Goal: Task Accomplishment & Management: Complete application form

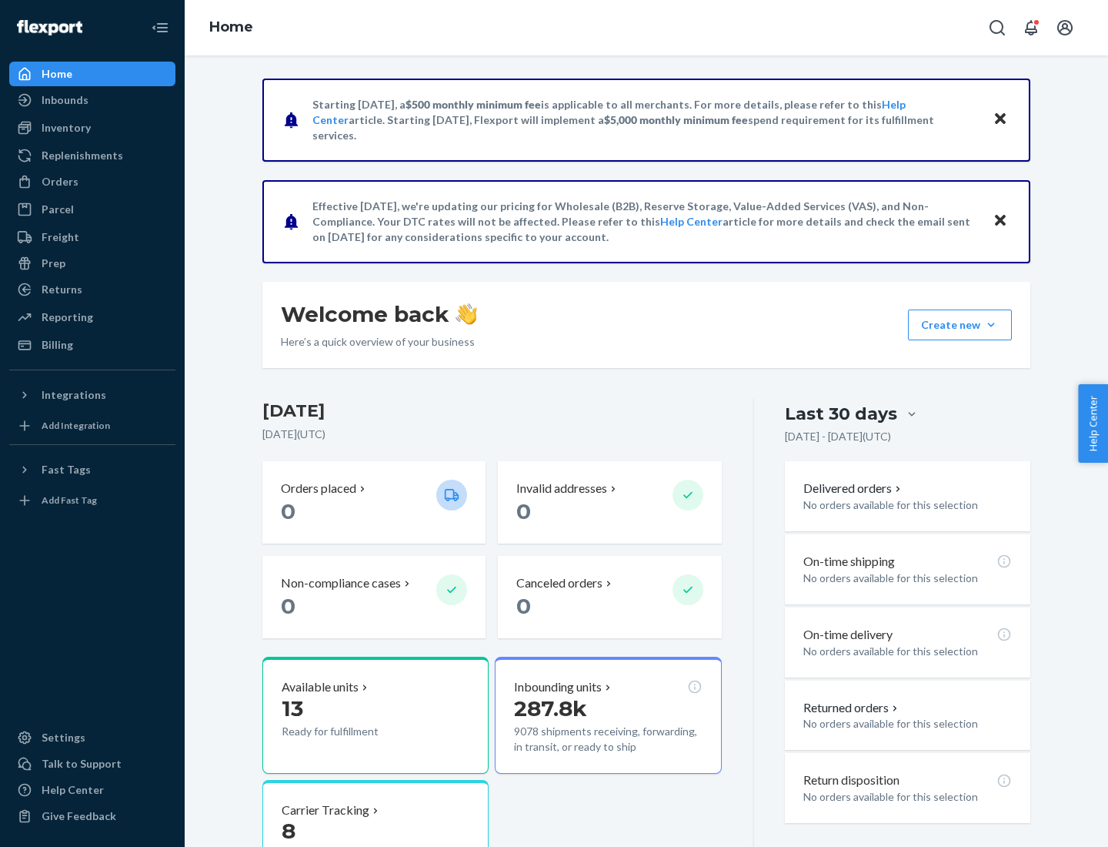
click at [991, 325] on button "Create new Create new inbound Create new order Create new product" at bounding box center [960, 324] width 104 height 31
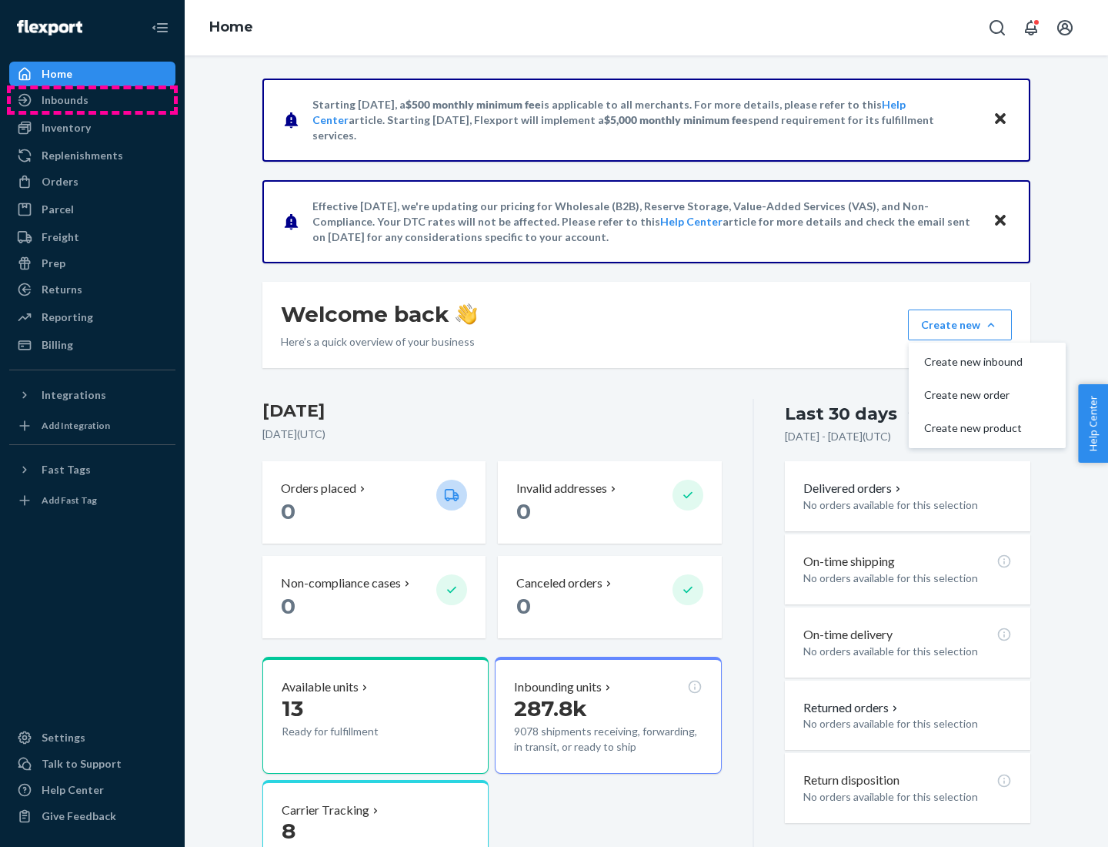
click at [92, 100] on div "Inbounds" at bounding box center [92, 100] width 163 height 22
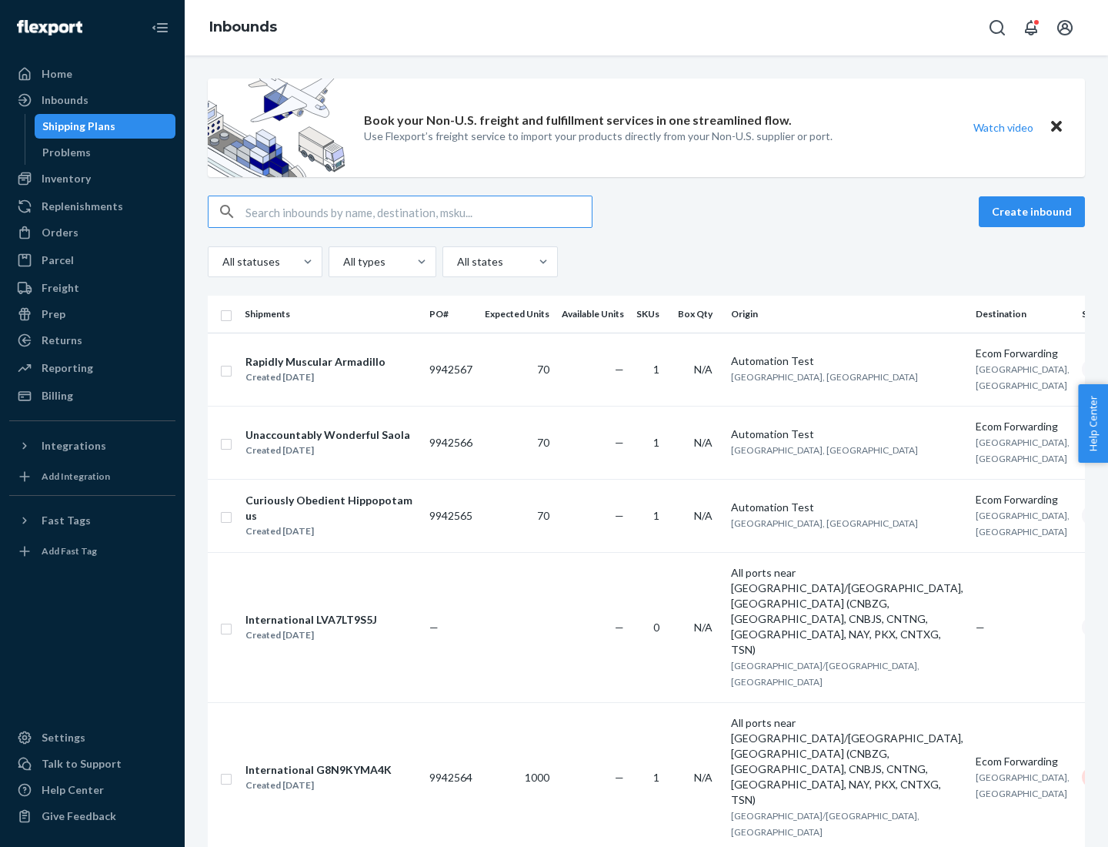
click at [1035, 212] on button "Create inbound" at bounding box center [1032, 211] width 106 height 31
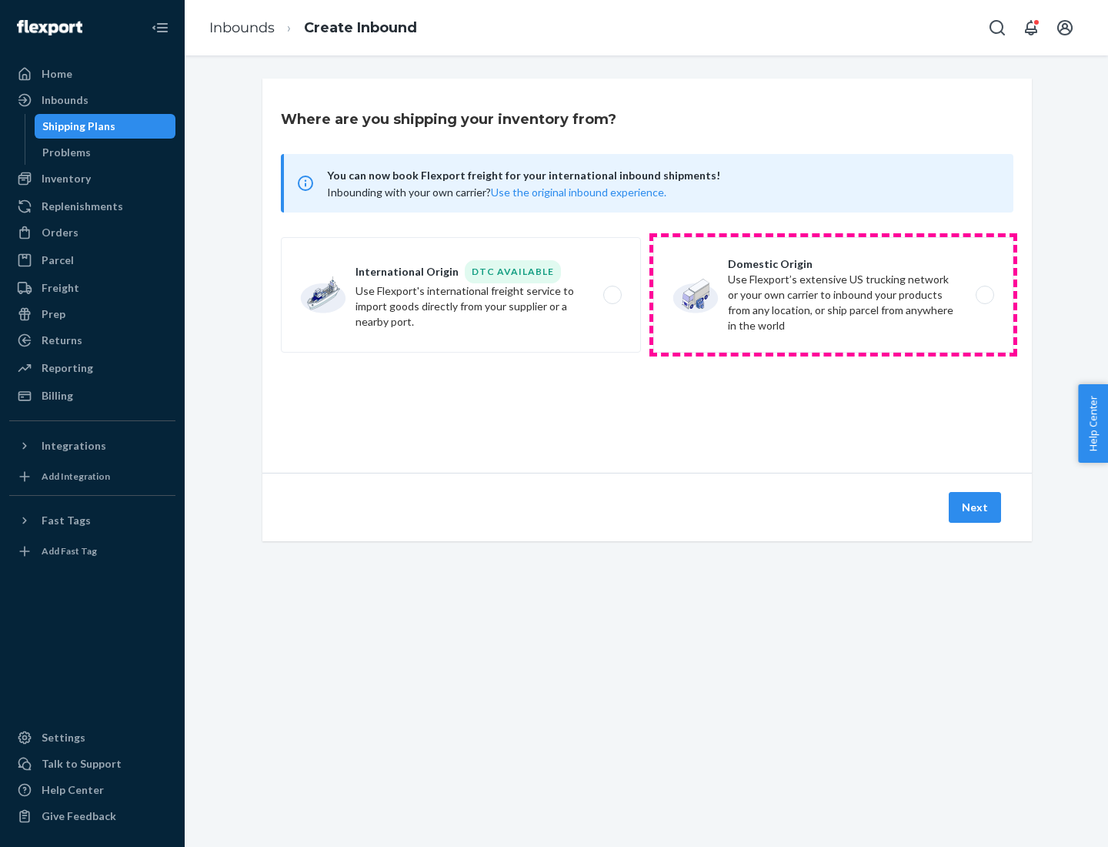
click at [834, 295] on label "Domestic Origin Use Flexport’s extensive US trucking network or your own carrie…" at bounding box center [834, 294] width 360 height 115
click at [985, 295] on input "Domestic Origin Use Flexport’s extensive US trucking network or your own carrie…" at bounding box center [990, 295] width 10 height 10
radio input "true"
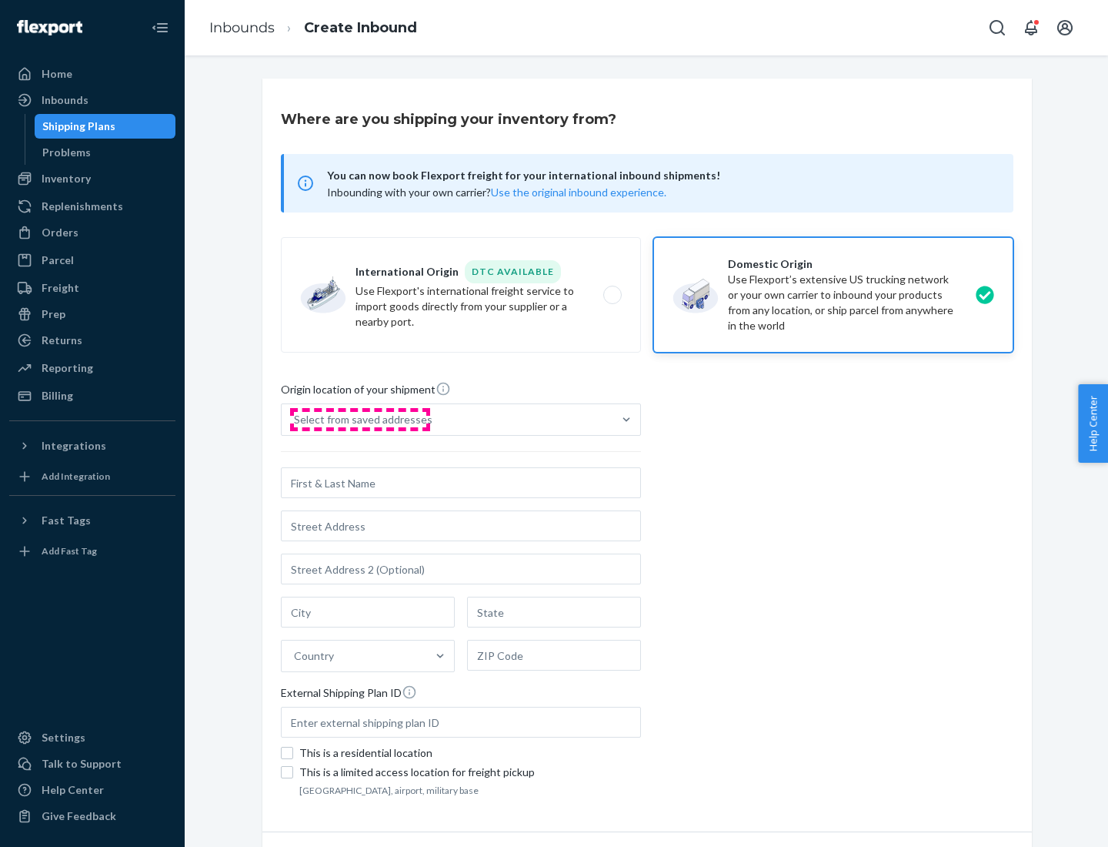
click at [359, 420] on div "Select from saved addresses" at bounding box center [363, 419] width 139 height 15
click at [296, 420] on input "Select from saved addresses" at bounding box center [295, 419] width 2 height 15
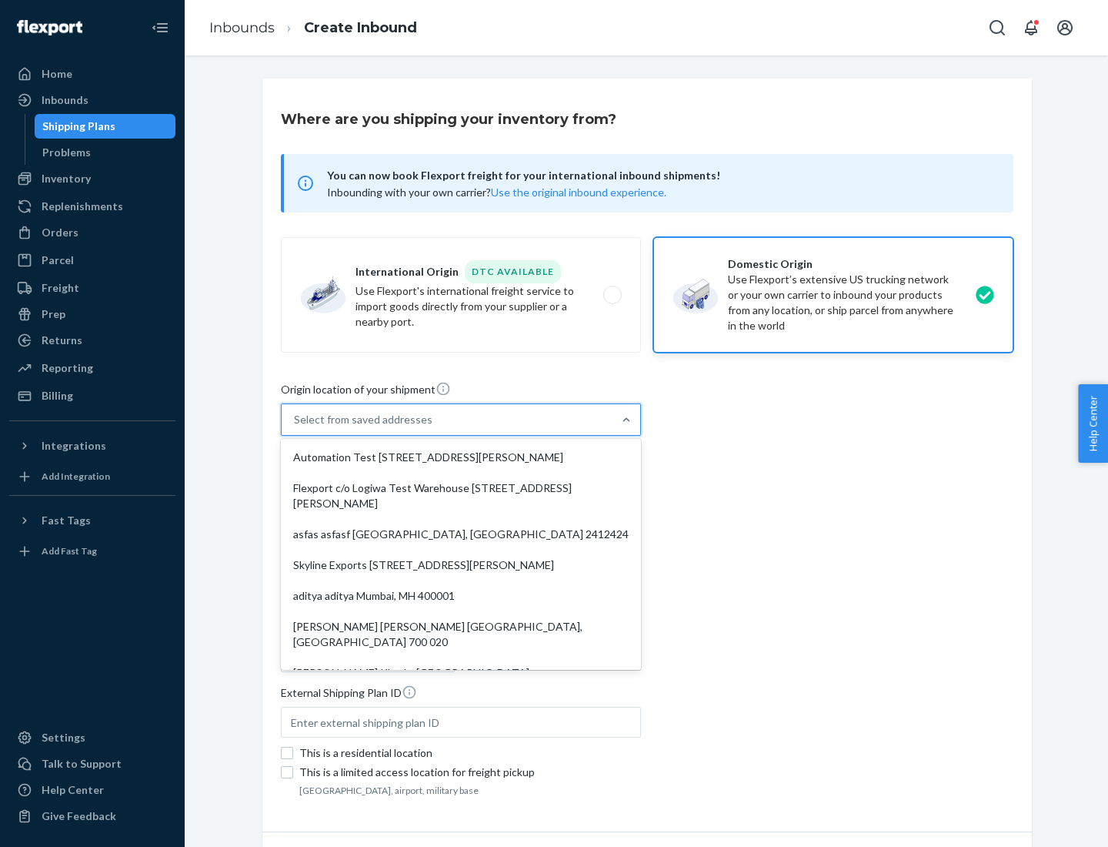
scroll to position [6, 0]
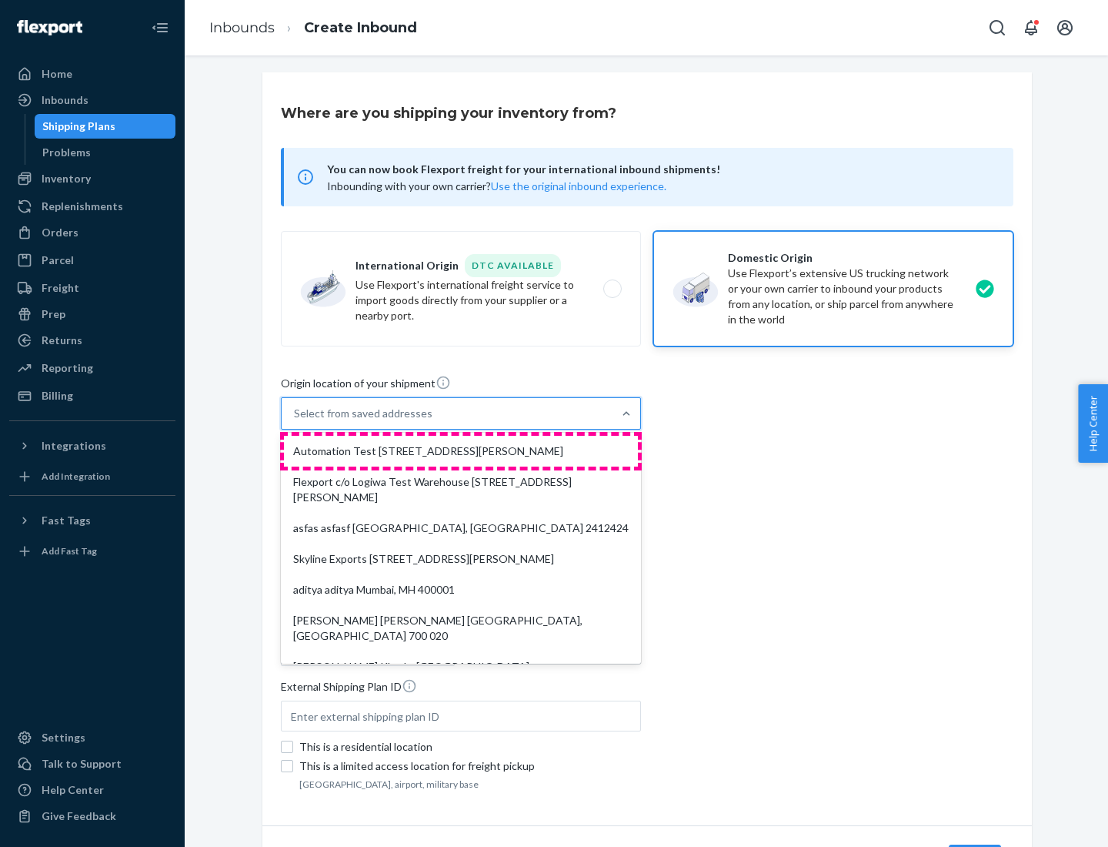
click at [461, 451] on div "Automation Test [STREET_ADDRESS][PERSON_NAME]" at bounding box center [461, 451] width 354 height 31
click at [296, 421] on input "option Automation Test [STREET_ADDRESS][PERSON_NAME]. 9 results available. Use …" at bounding box center [295, 413] width 2 height 15
type input "Automation Test"
type input "9th Floor"
type input "[GEOGRAPHIC_DATA]"
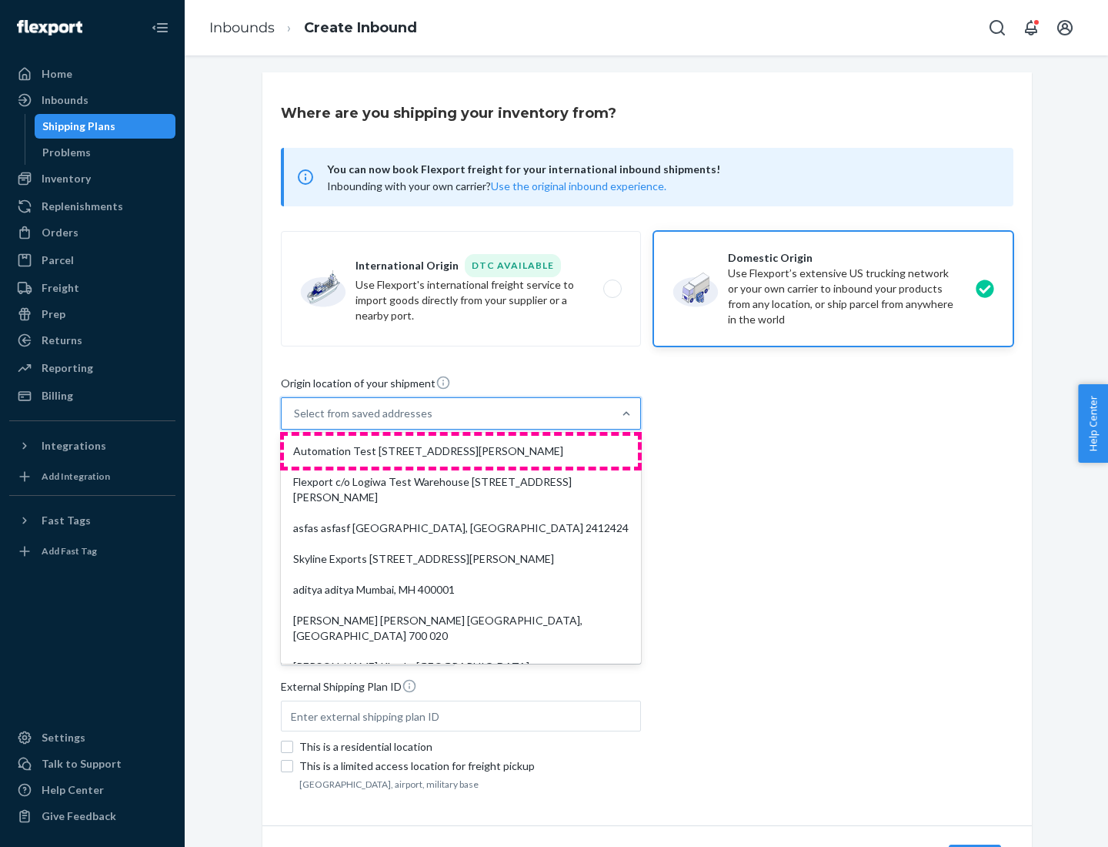
type input "CA"
type input "94104"
type input "[STREET_ADDRESS][PERSON_NAME]"
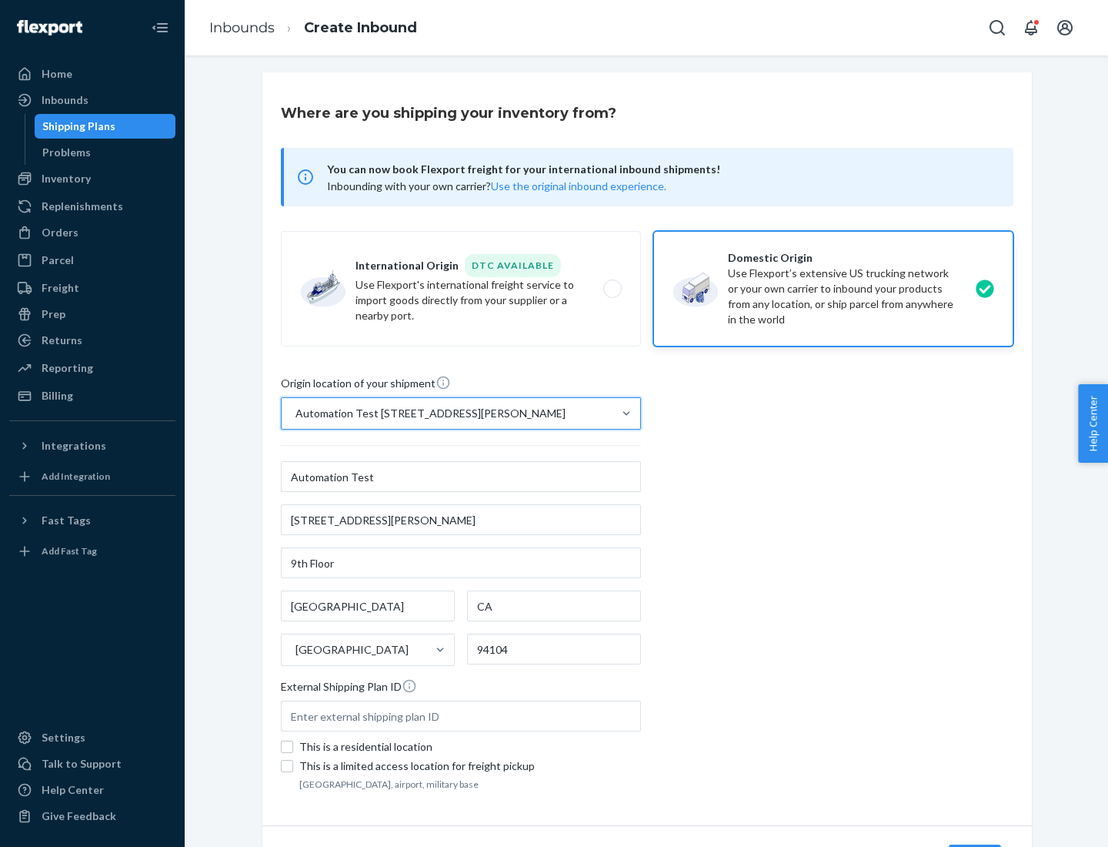
scroll to position [90, 0]
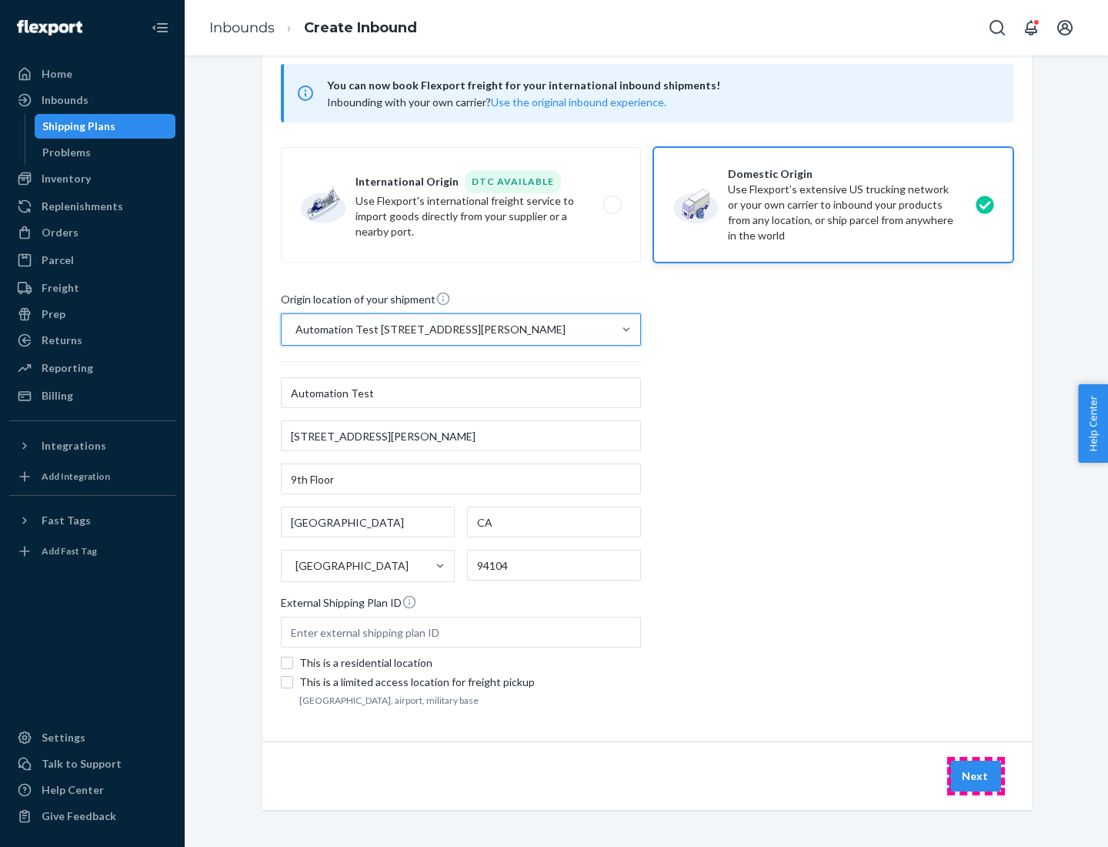
click at [976, 776] on button "Next" at bounding box center [975, 776] width 52 height 31
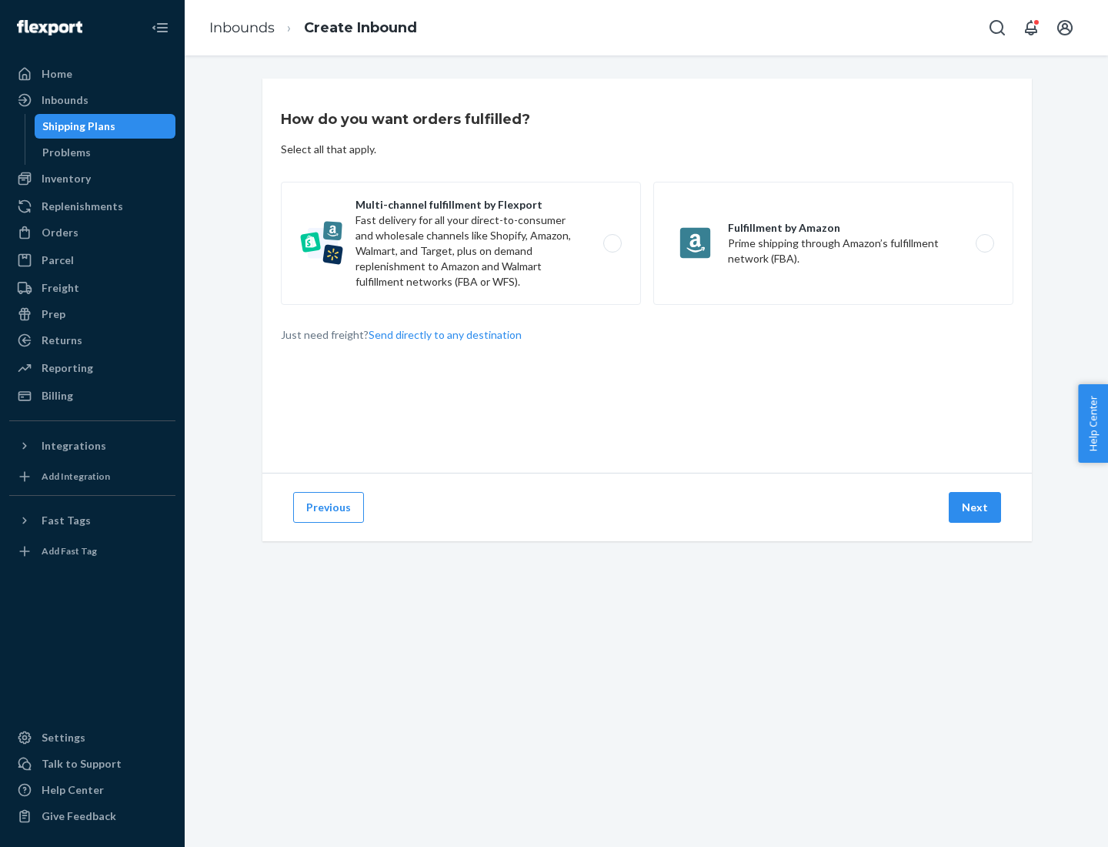
click at [461, 243] on label "Multi-channel fulfillment by Flexport Fast delivery for all your direct-to-cons…" at bounding box center [461, 243] width 360 height 123
click at [612, 243] on input "Multi-channel fulfillment by Flexport Fast delivery for all your direct-to-cons…" at bounding box center [617, 244] width 10 height 10
radio input "true"
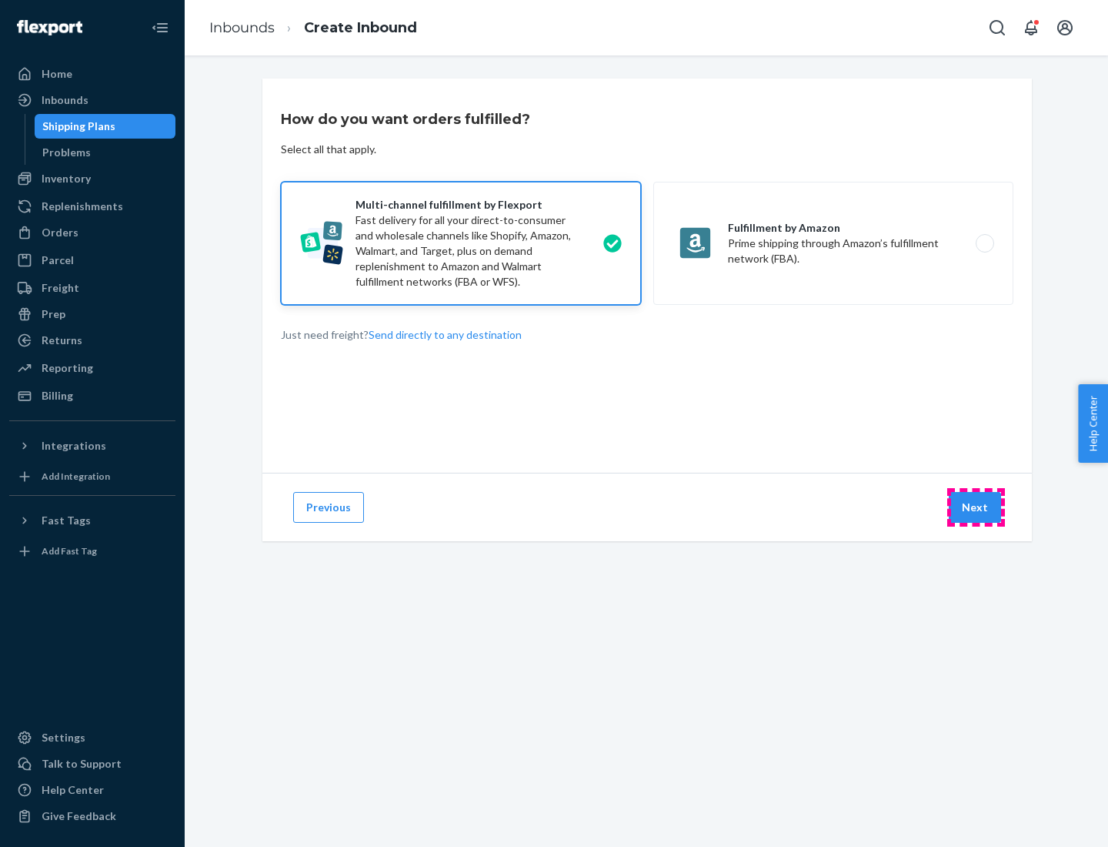
click at [976, 507] on button "Next" at bounding box center [975, 507] width 52 height 31
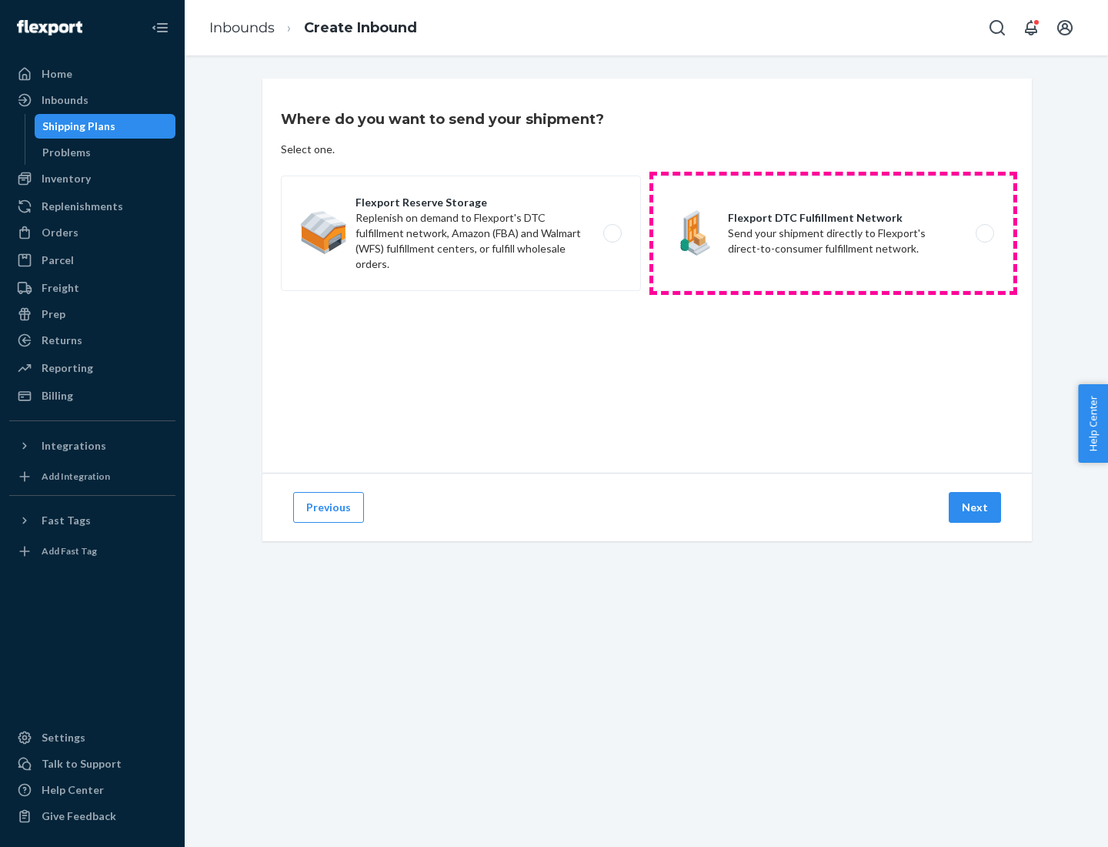
click at [834, 233] on label "Flexport DTC Fulfillment Network Send your shipment directly to Flexport's dire…" at bounding box center [834, 233] width 360 height 115
click at [985, 233] on input "Flexport DTC Fulfillment Network Send your shipment directly to Flexport's dire…" at bounding box center [990, 234] width 10 height 10
radio input "true"
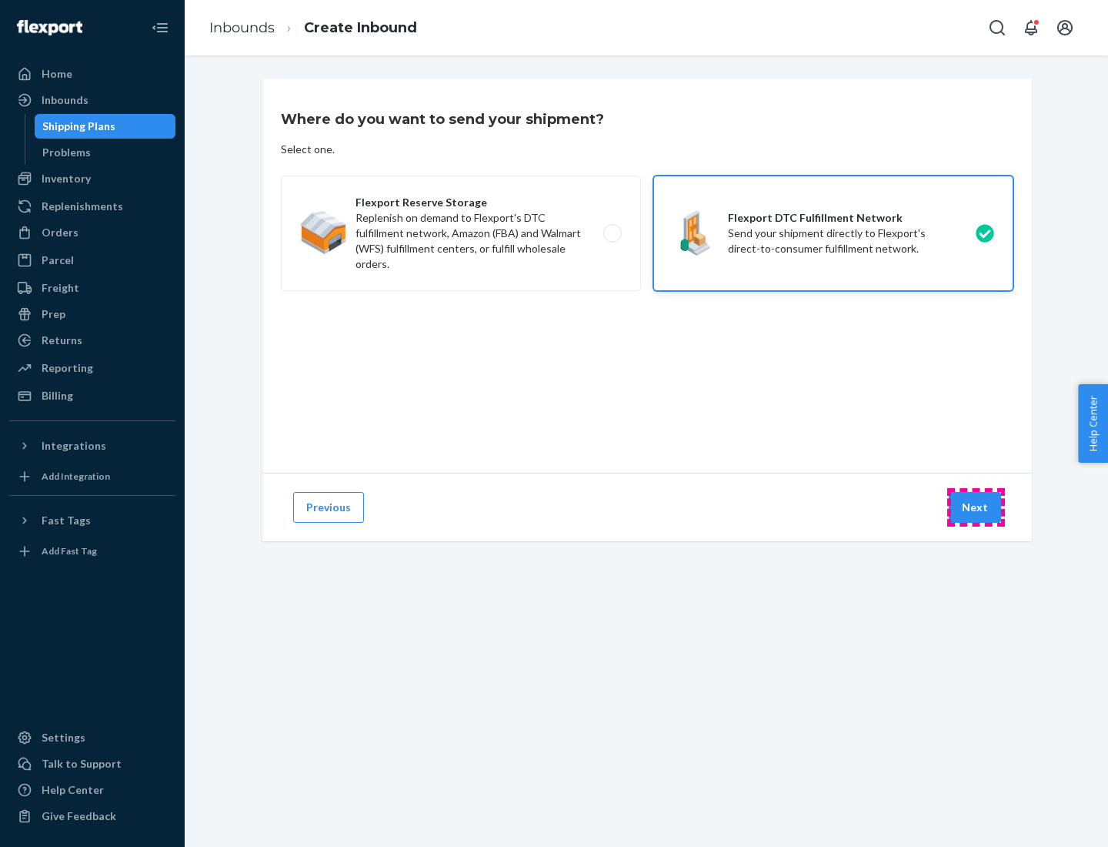
click at [976, 507] on button "Next" at bounding box center [975, 507] width 52 height 31
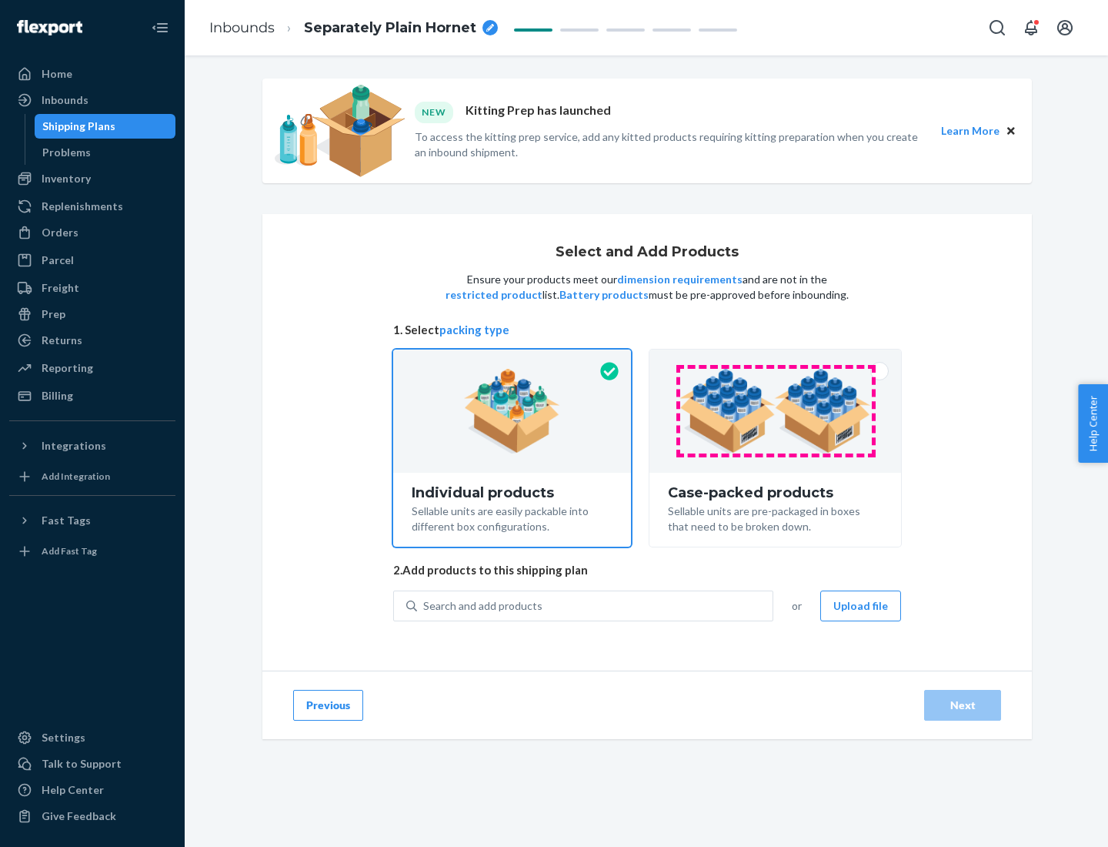
click at [776, 411] on img at bounding box center [776, 411] width 192 height 85
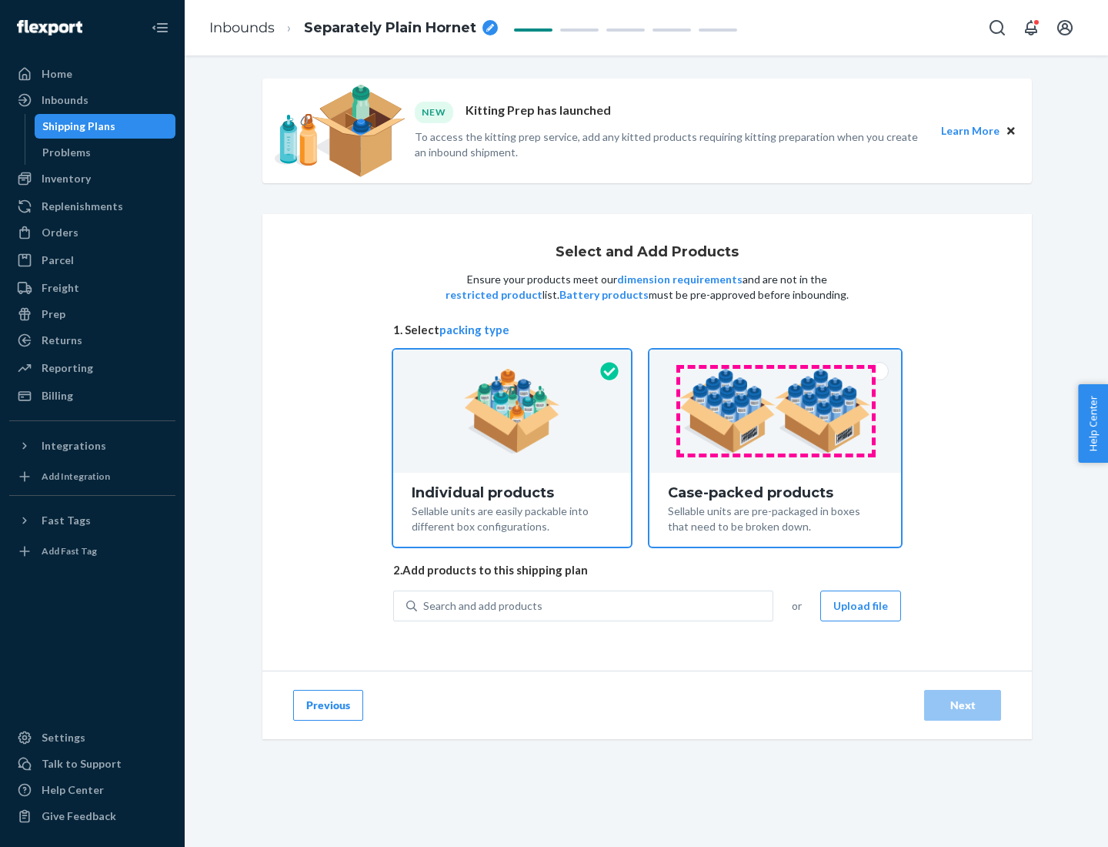
click at [776, 359] on input "Case-packed products Sellable units are pre-packaged in boxes that need to be b…" at bounding box center [776, 354] width 10 height 10
radio input "true"
radio input "false"
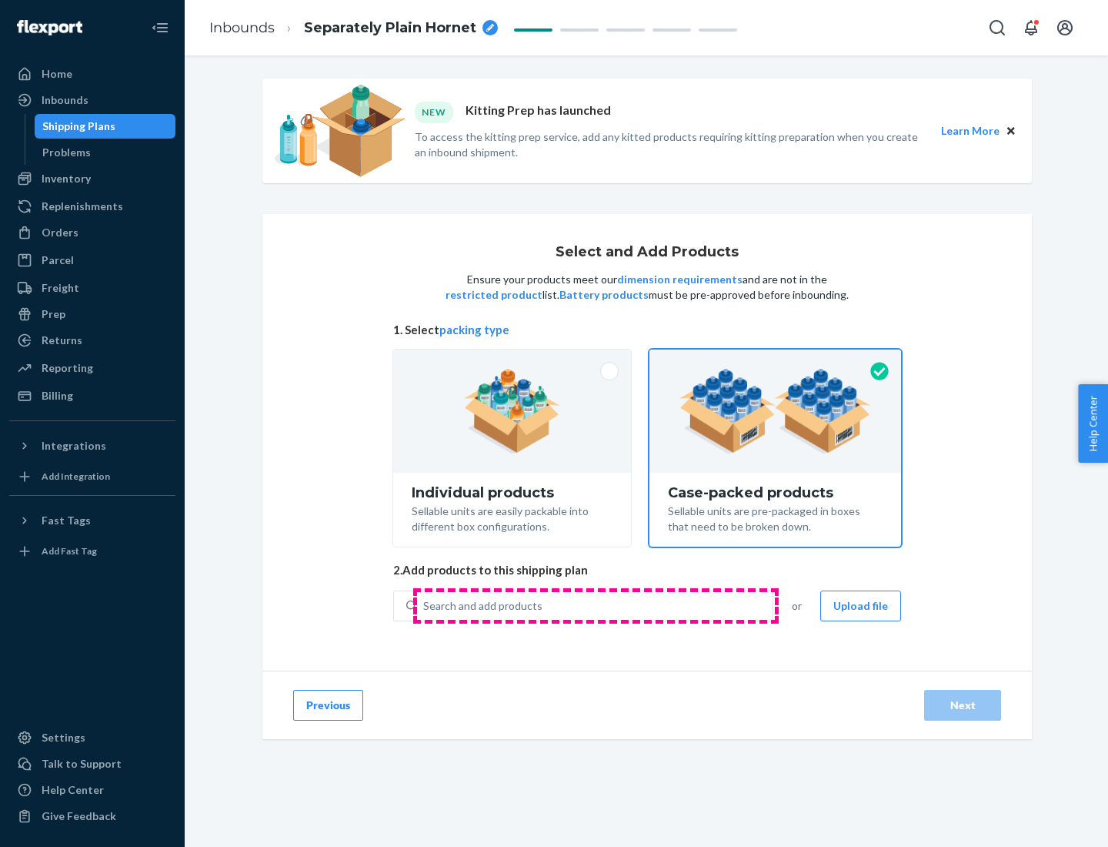
click at [596, 605] on div "Search and add products" at bounding box center [595, 606] width 356 height 28
click at [425, 605] on input "Search and add products" at bounding box center [424, 605] width 2 height 15
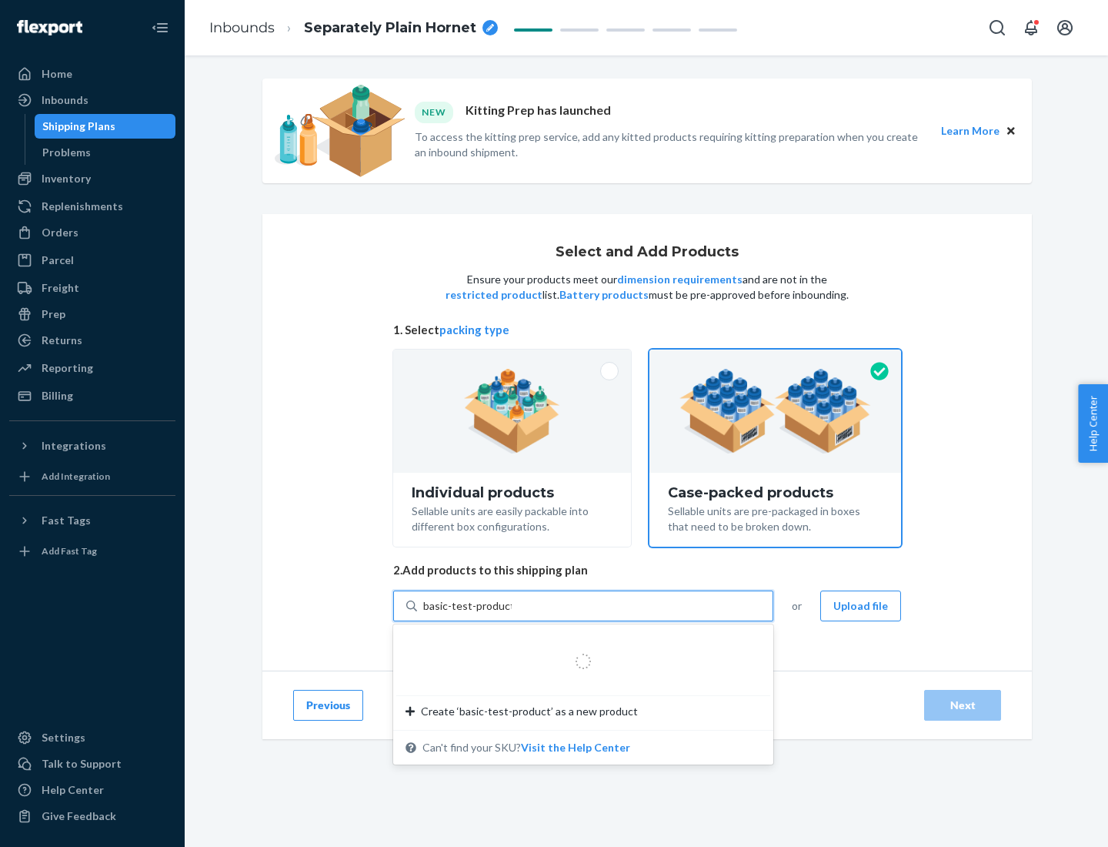
type input "basic-test-product-1"
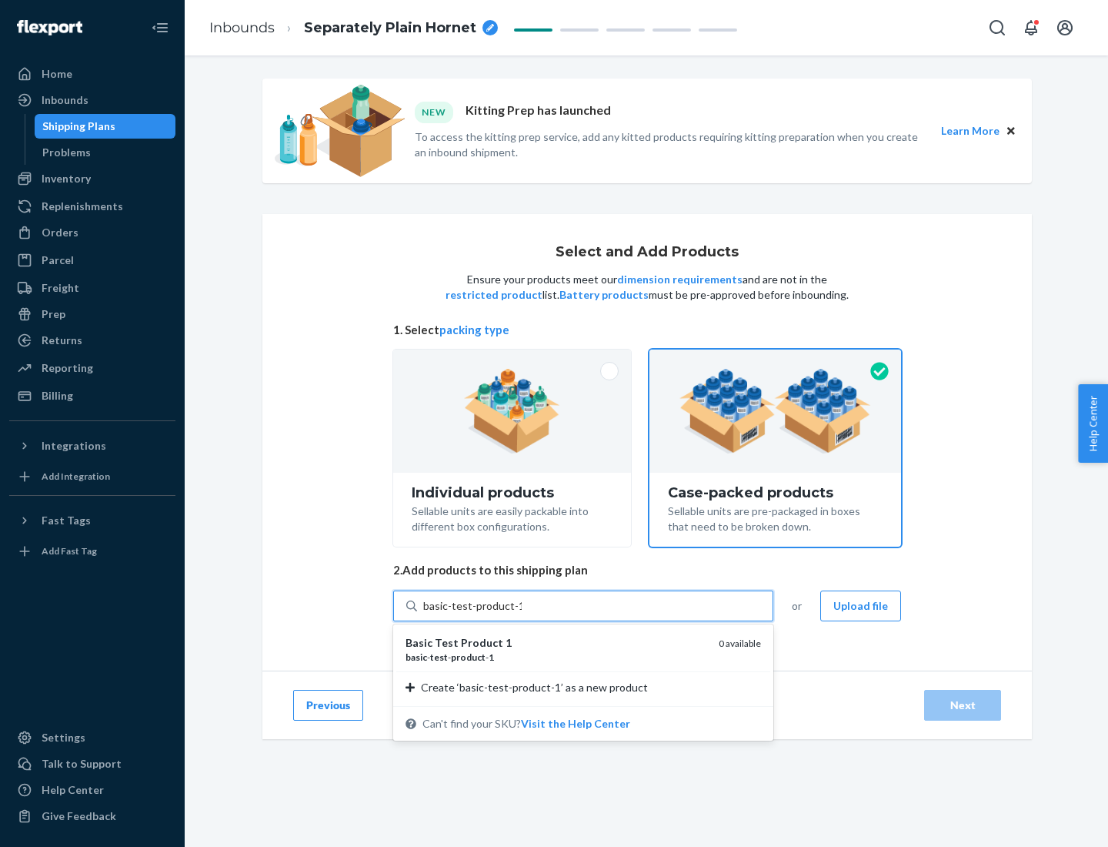
click at [557, 657] on div "basic - test - product - 1" at bounding box center [556, 656] width 301 height 13
click at [522, 614] on input "basic-test-product-1" at bounding box center [472, 605] width 99 height 15
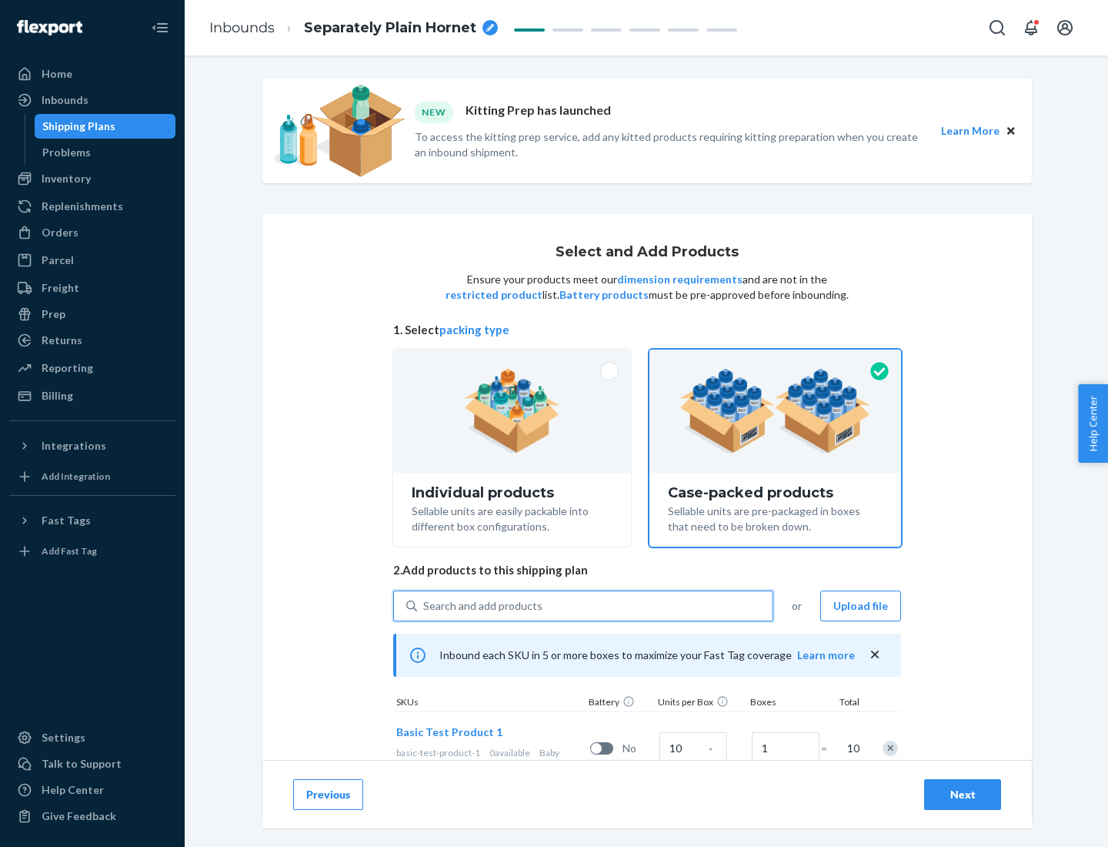
scroll to position [55, 0]
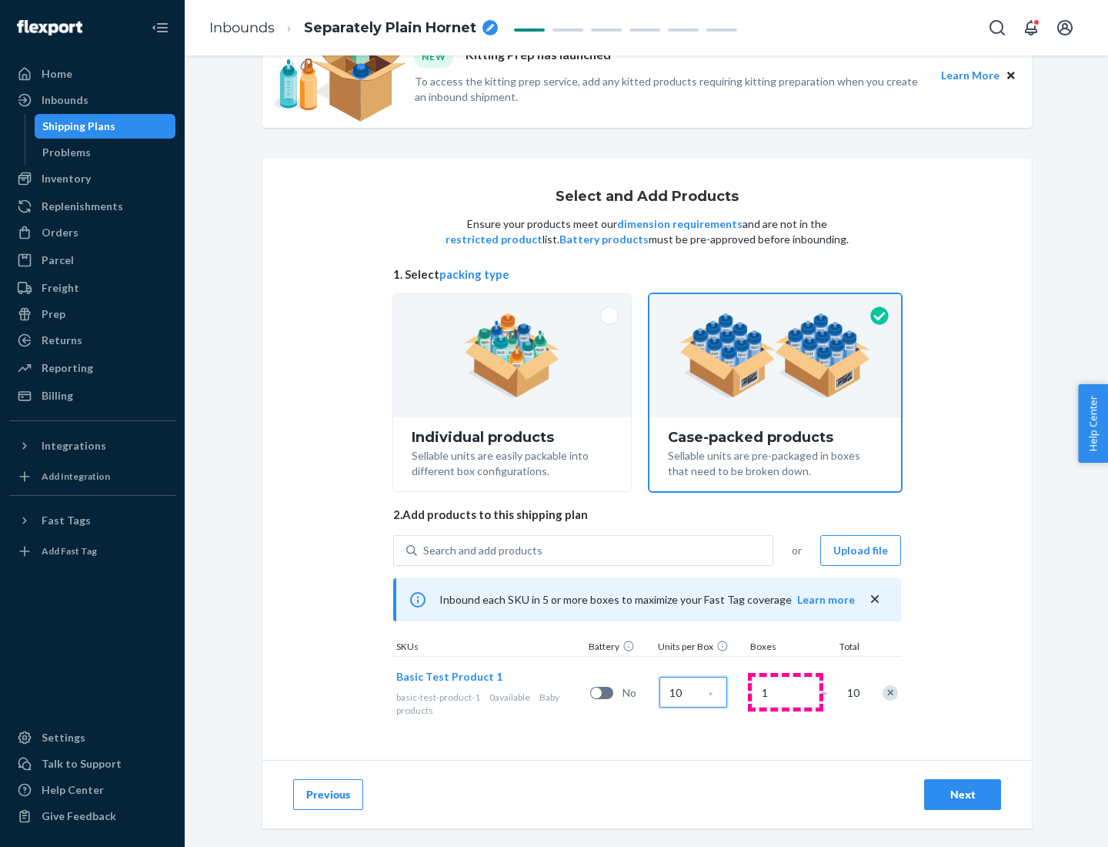
type input "10"
type input "7"
click at [963, 794] on div "Next" at bounding box center [963, 794] width 51 height 15
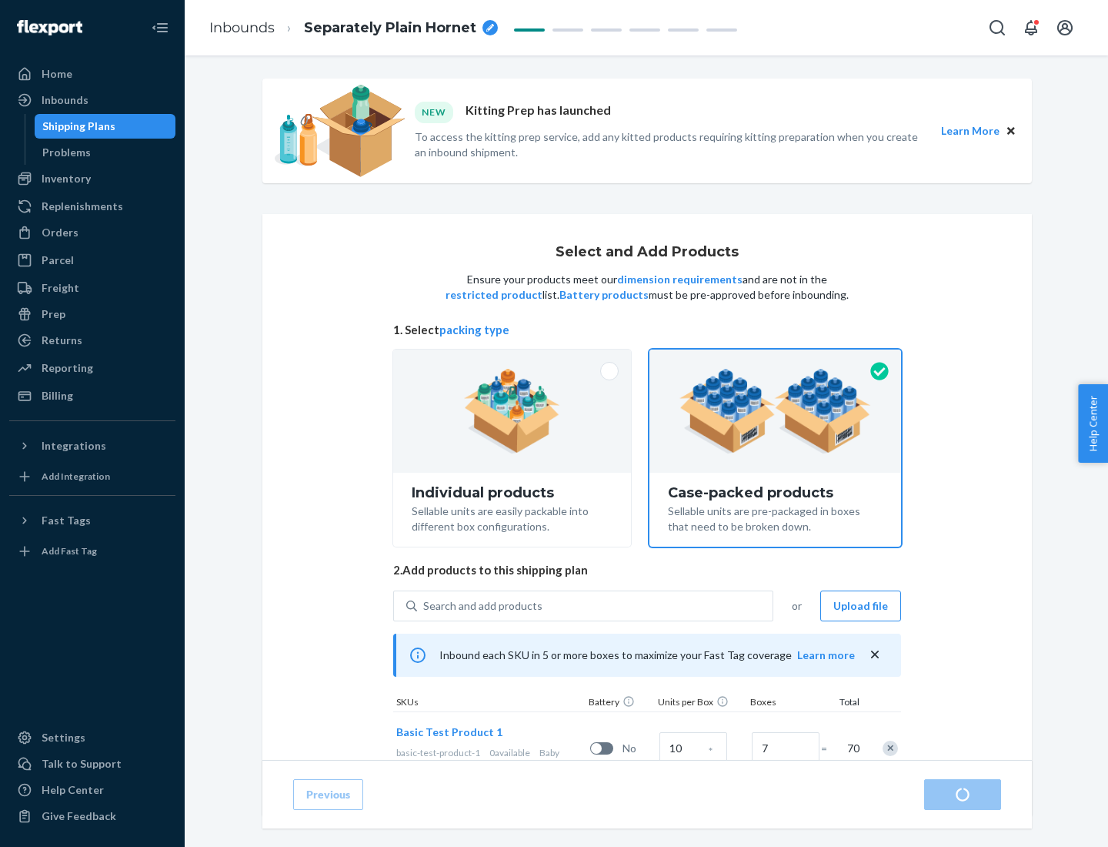
radio input "true"
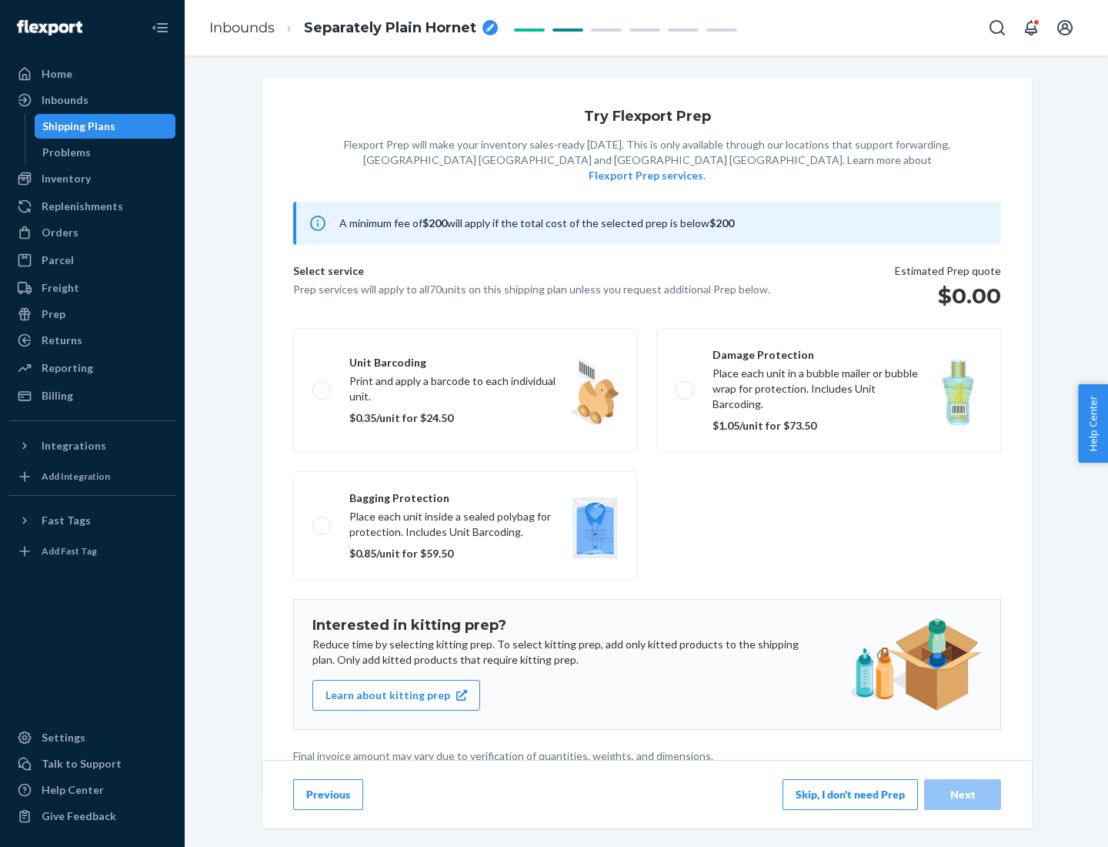
scroll to position [4, 0]
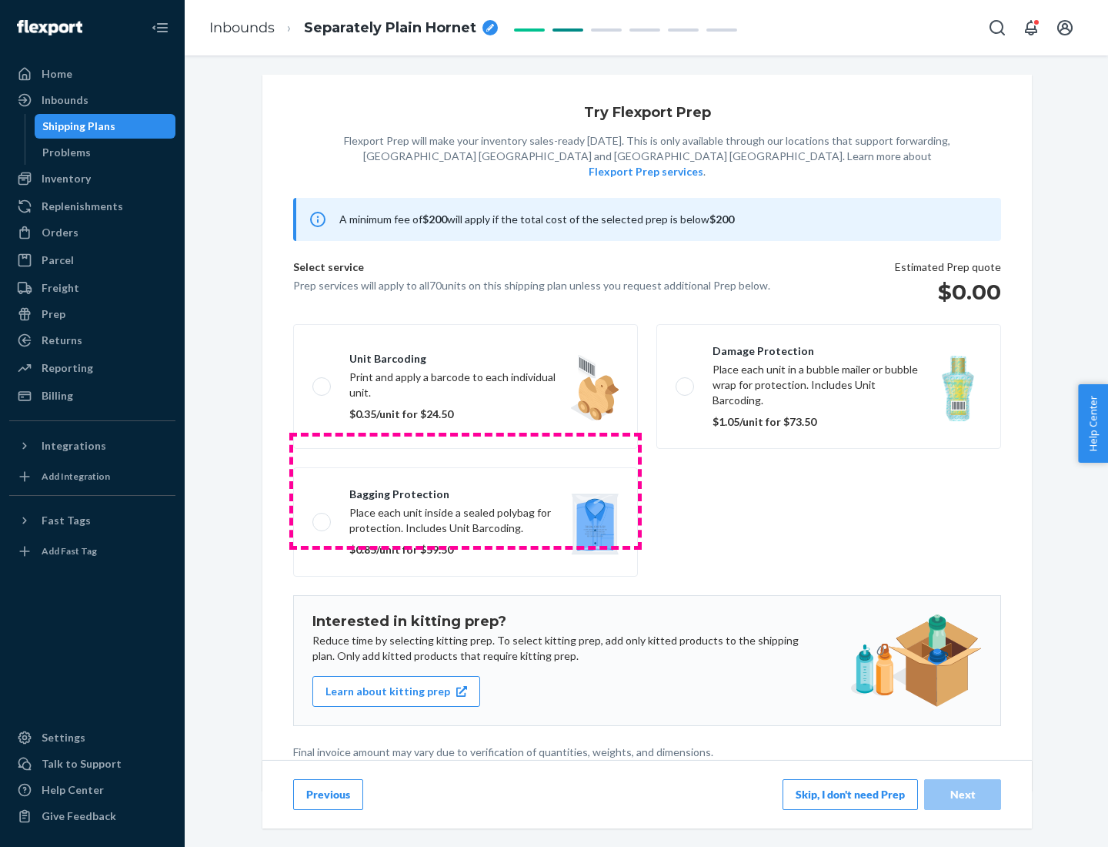
click at [466, 490] on label "Bagging protection Place each unit inside a sealed polybag for protection. Incl…" at bounding box center [465, 521] width 345 height 109
click at [323, 517] on input "Bagging protection Place each unit inside a sealed polybag for protection. Incl…" at bounding box center [318, 522] width 10 height 10
checkbox input "true"
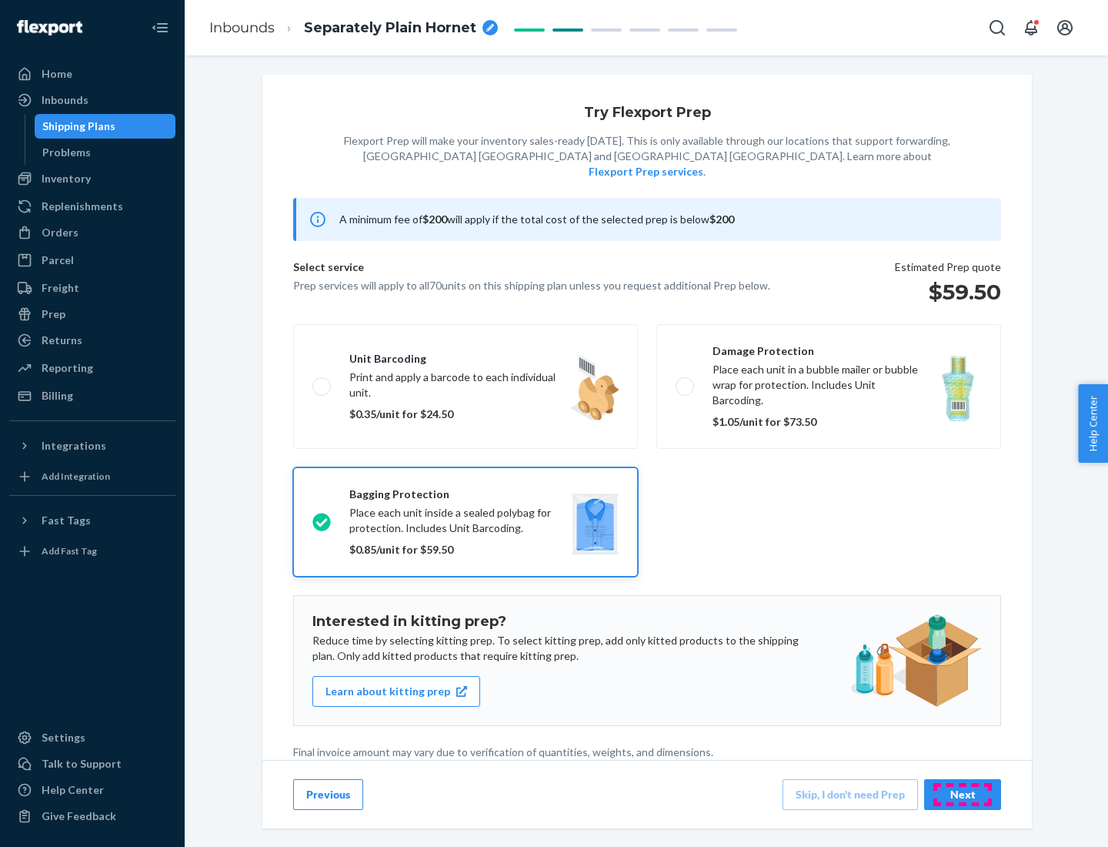
click at [963, 794] on div "Next" at bounding box center [963, 794] width 51 height 15
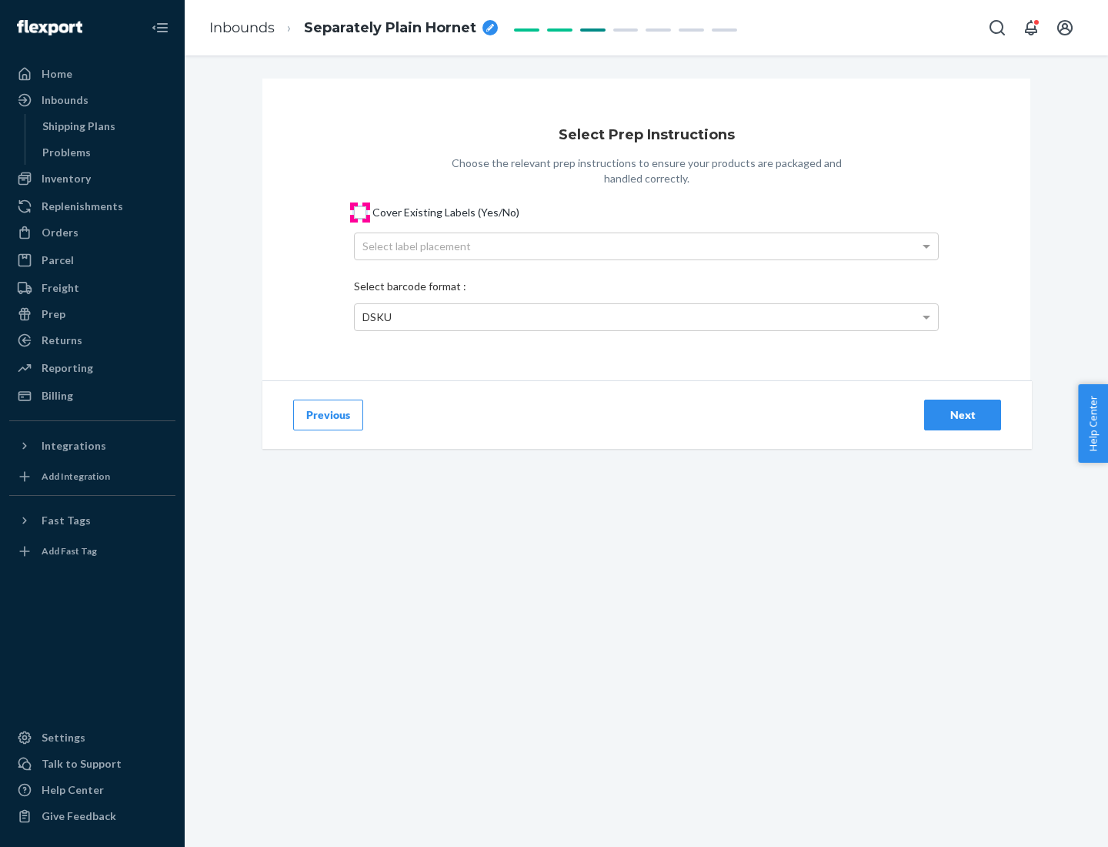
click at [360, 212] on input "Cover Existing Labels (Yes/No)" at bounding box center [360, 212] width 12 height 12
checkbox input "true"
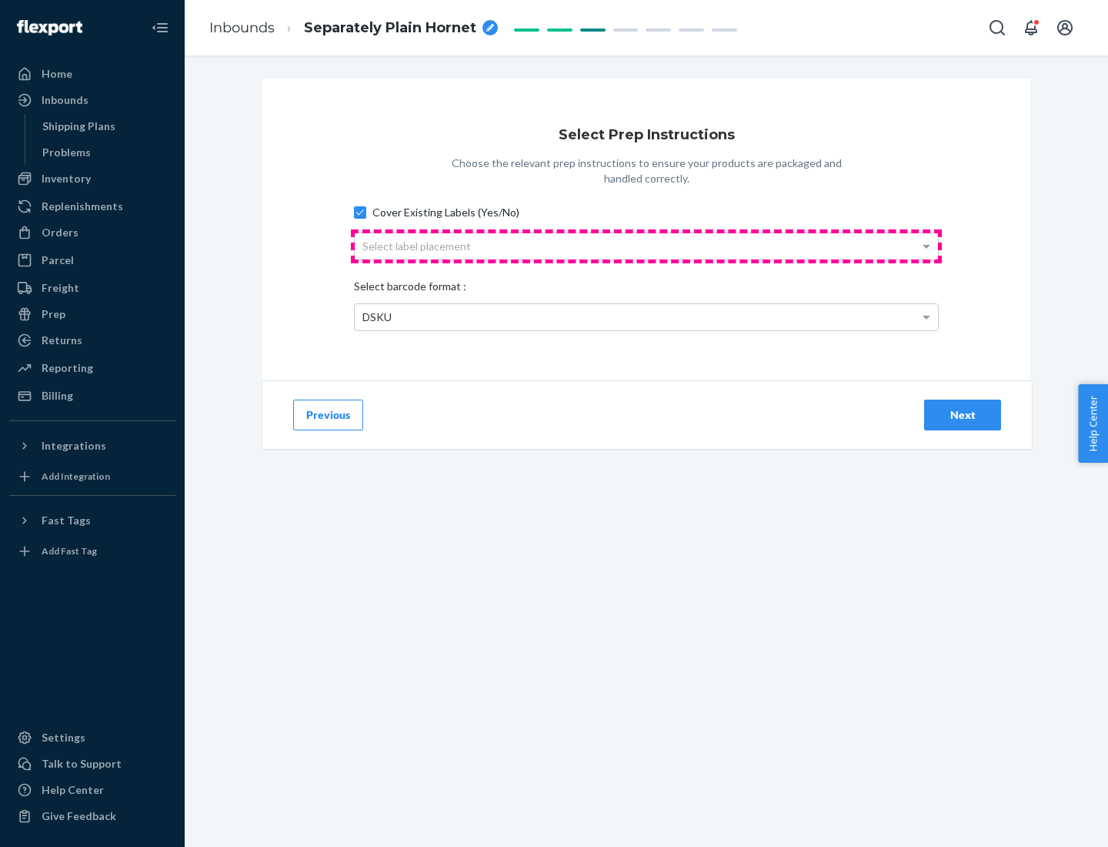
click at [647, 246] on div "Select label placement" at bounding box center [646, 246] width 583 height 26
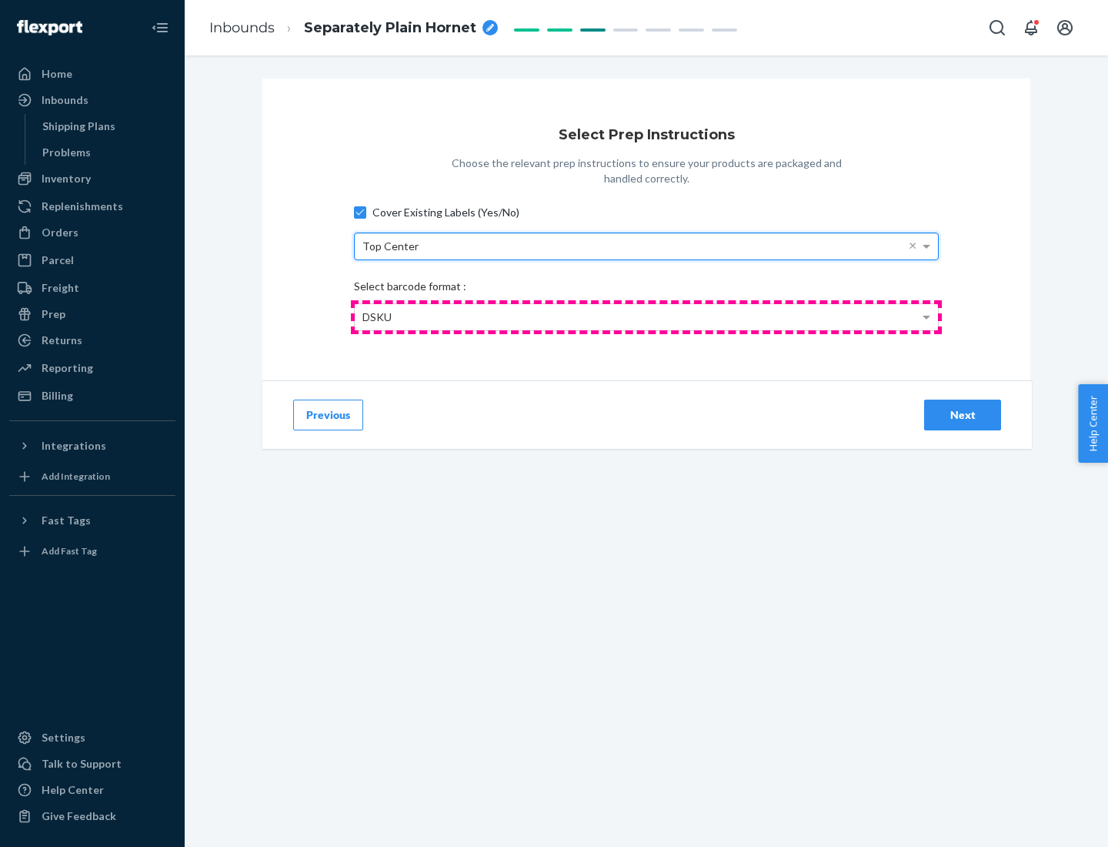
click at [647, 316] on div "DSKU" at bounding box center [646, 317] width 583 height 26
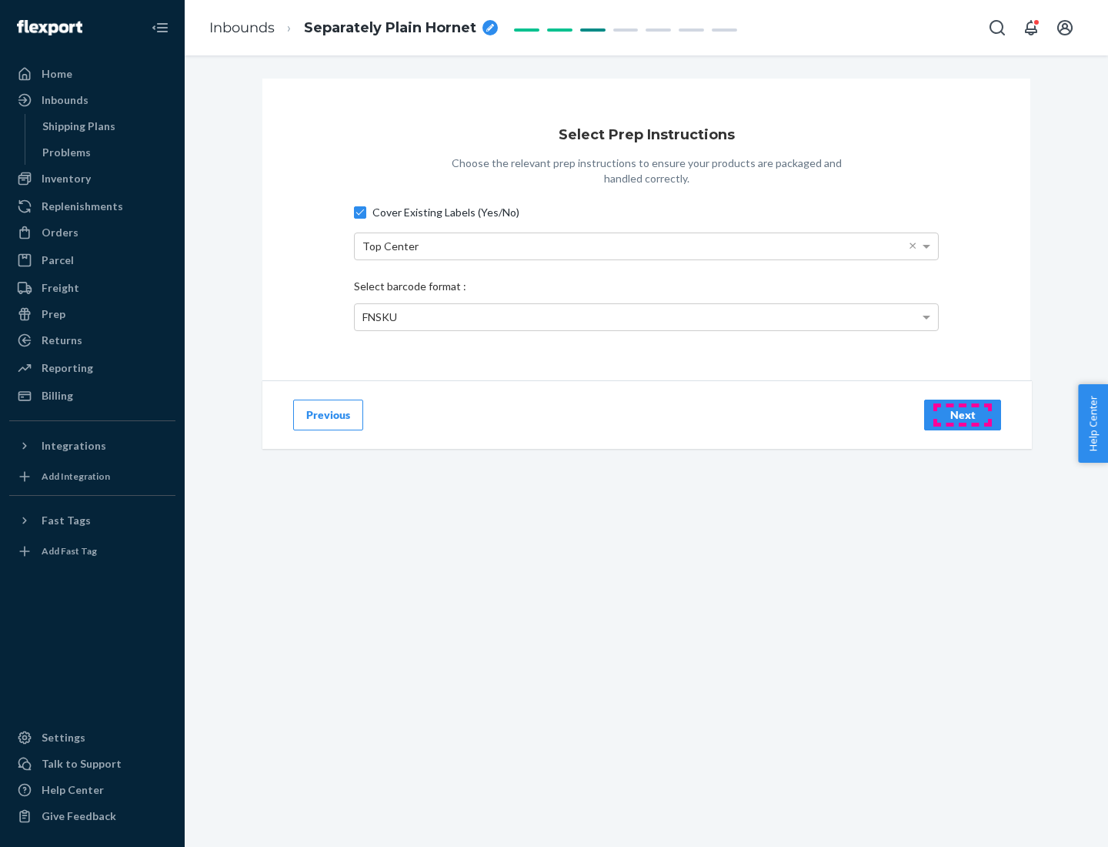
click at [963, 414] on div "Next" at bounding box center [963, 414] width 51 height 15
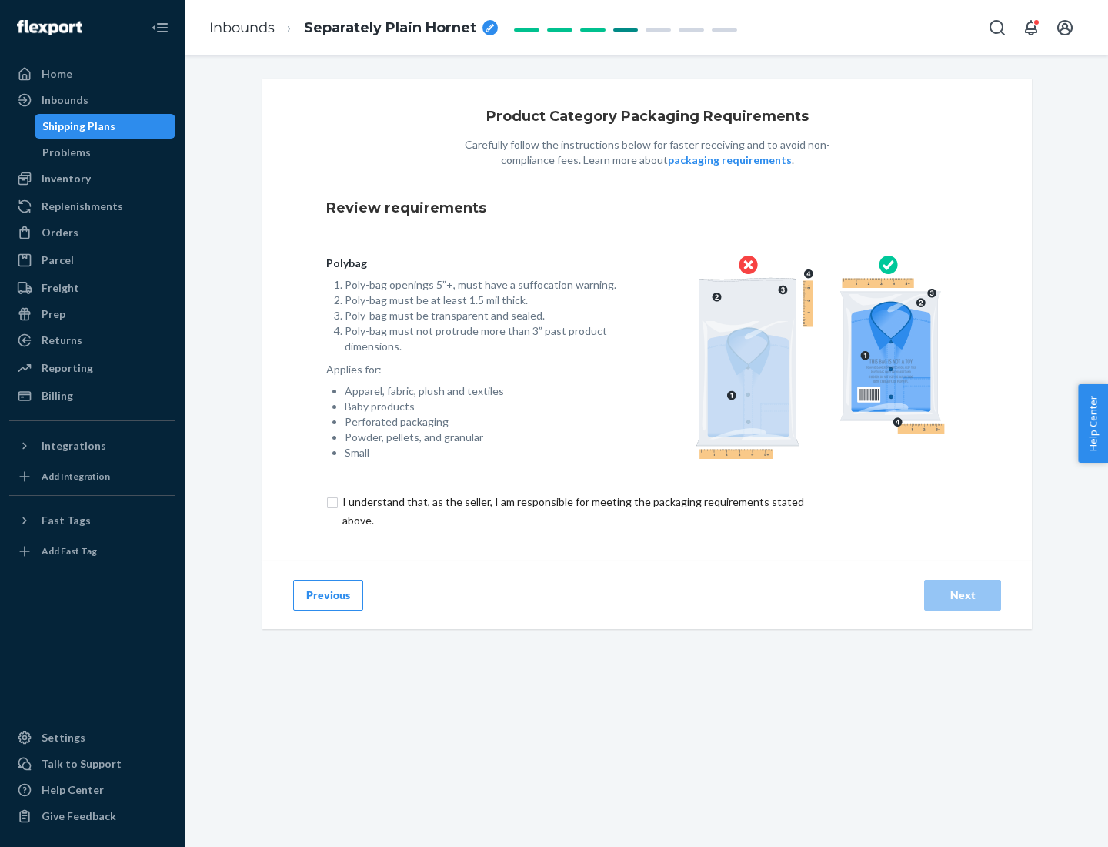
click at [572, 510] on input "checkbox" at bounding box center [582, 511] width 512 height 37
checkbox input "true"
click at [963, 594] on div "Next" at bounding box center [963, 594] width 51 height 15
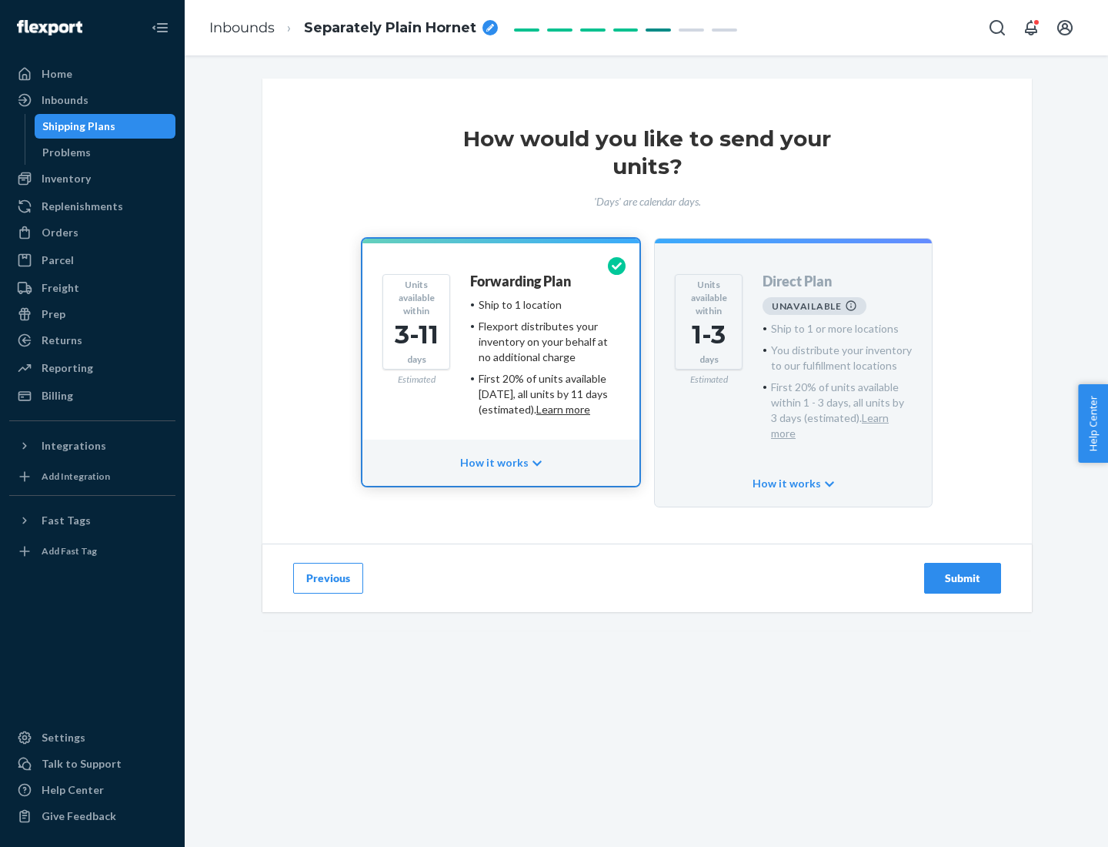
click at [522, 281] on h4 "Forwarding Plan" at bounding box center [520, 281] width 101 height 15
click at [963, 570] on div "Submit" at bounding box center [963, 577] width 51 height 15
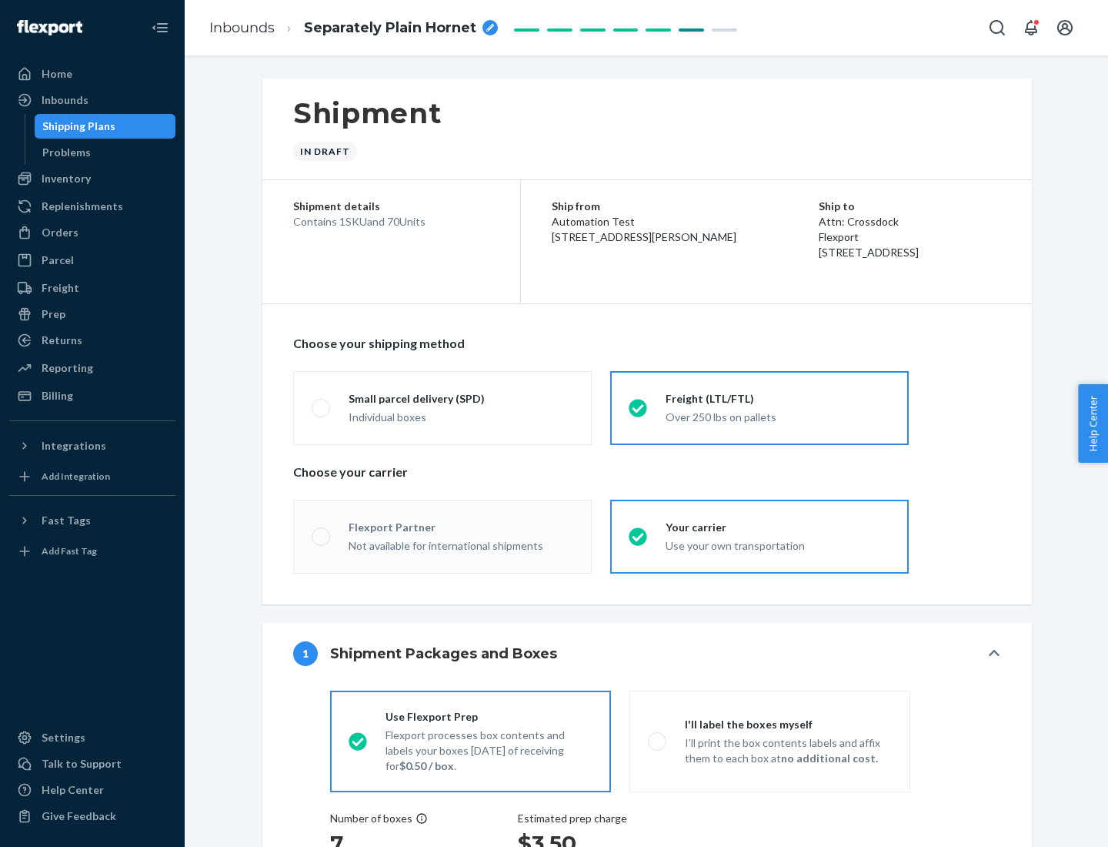
radio input "true"
radio input "false"
radio input "true"
radio input "false"
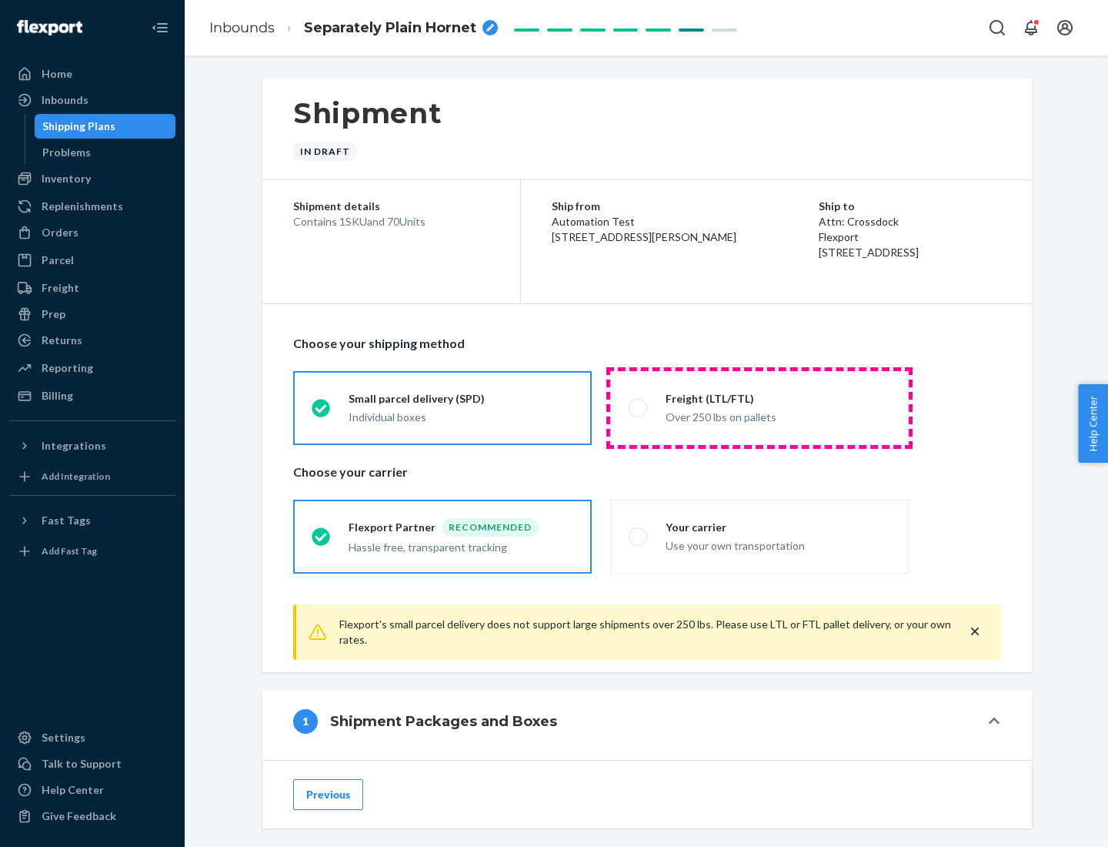
click at [760, 407] on div "Over 250 lbs on pallets" at bounding box center [778, 415] width 225 height 18
click at [639, 407] on input "Freight (LTL/FTL) Over 250 lbs on pallets" at bounding box center [634, 408] width 10 height 10
radio input "true"
radio input "false"
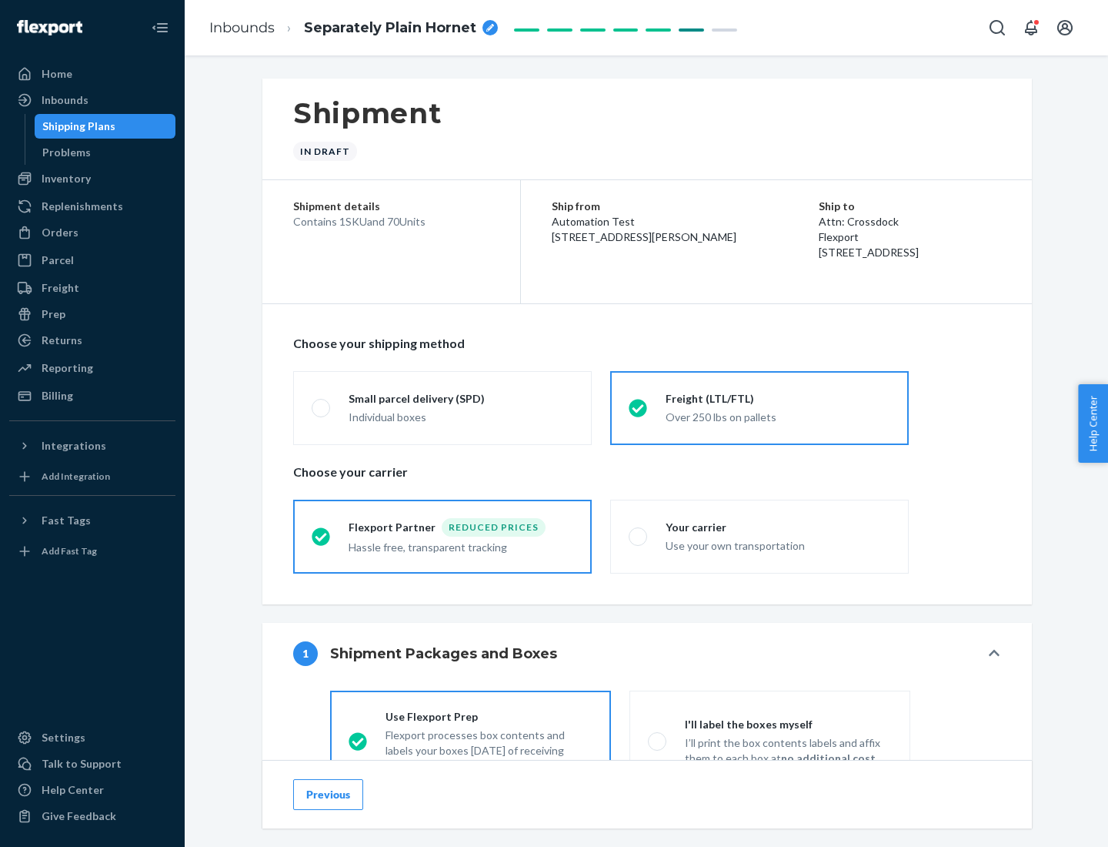
scroll to position [85, 0]
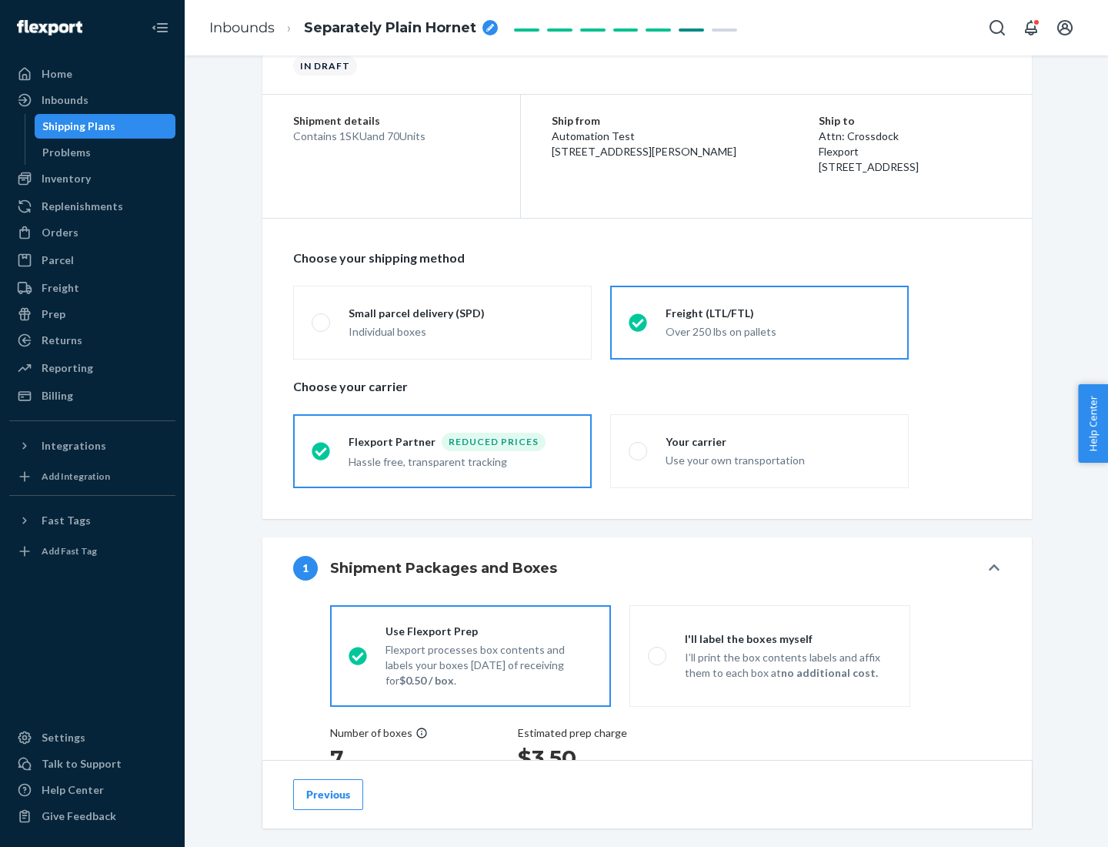
click at [443, 451] on div "Hassle free, transparent tracking" at bounding box center [461, 460] width 225 height 18
click at [322, 450] on input "Flexport Partner Reduced prices Hassle free, transparent tracking" at bounding box center [317, 451] width 10 height 10
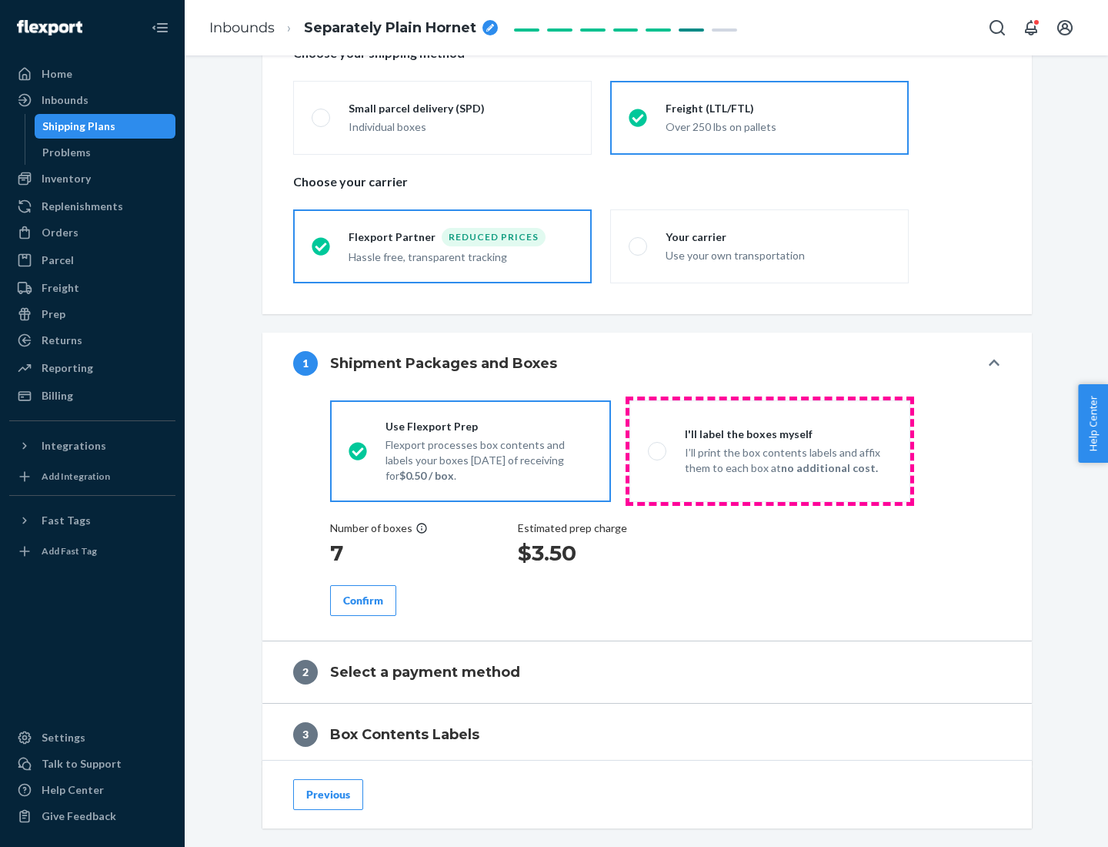
click at [770, 450] on p "I’ll print the box contents labels and affix them to each box at no additional …" at bounding box center [788, 460] width 207 height 31
click at [658, 450] on input "I'll label the boxes myself I’ll print the box contents labels and affix them t…" at bounding box center [653, 451] width 10 height 10
radio input "true"
radio input "false"
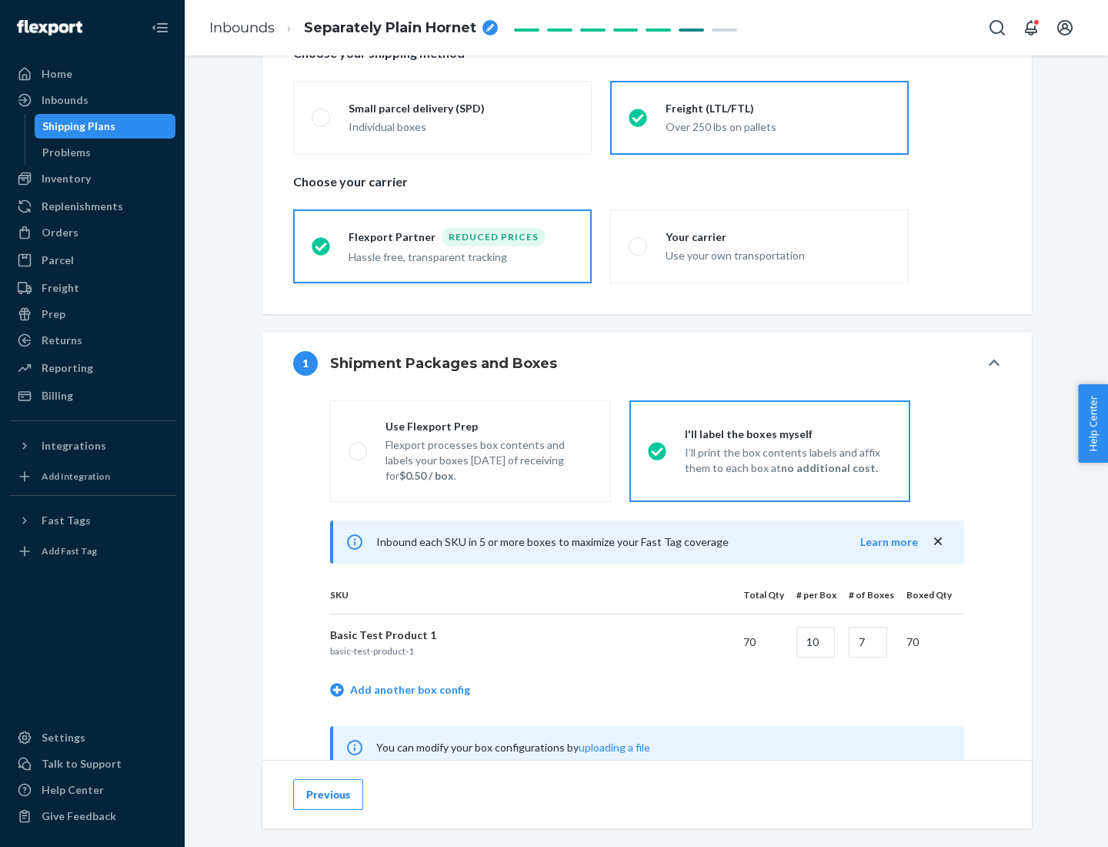
scroll to position [481, 0]
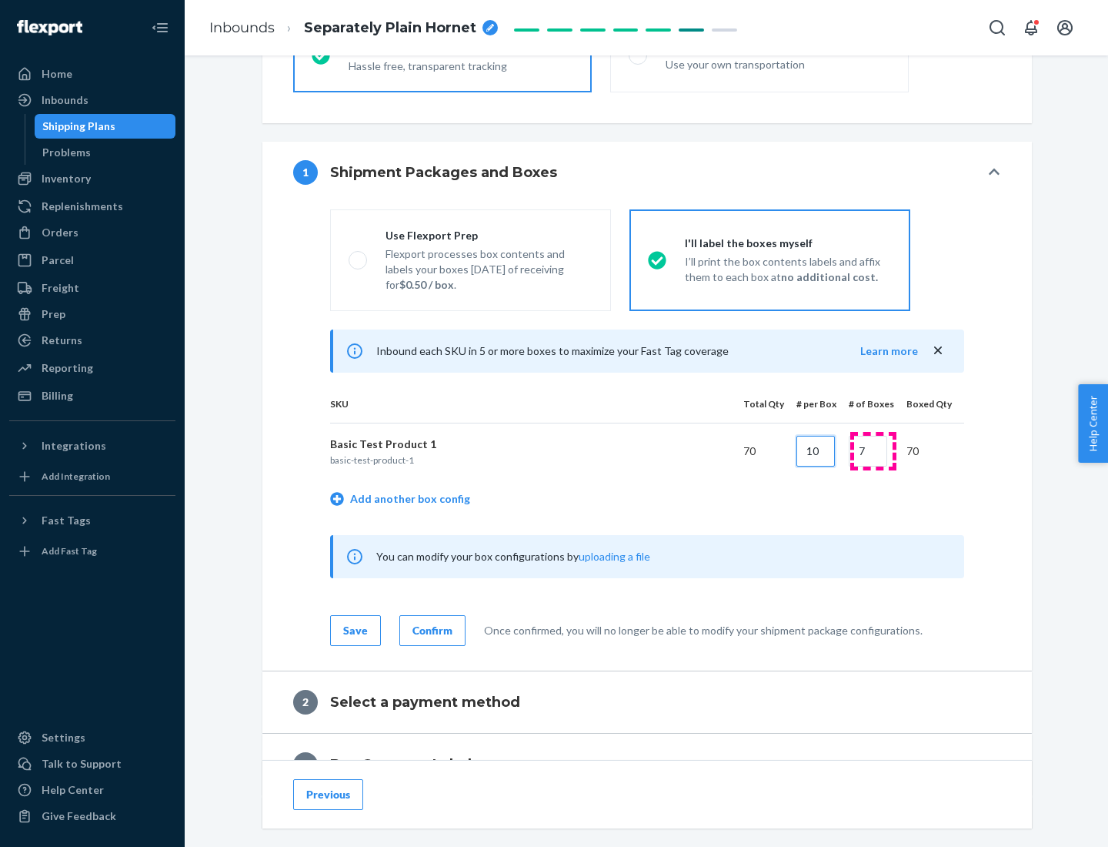
type input "10"
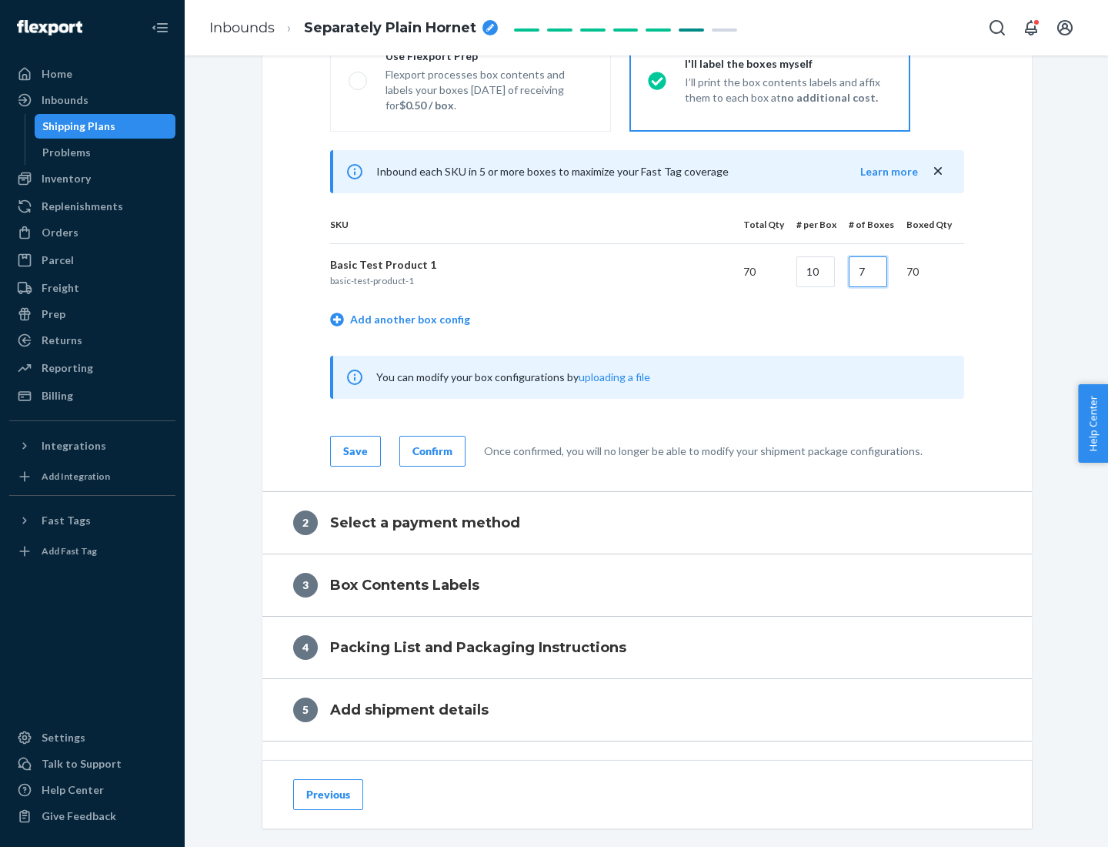
type input "7"
click at [430, 450] on div "Confirm" at bounding box center [433, 450] width 40 height 15
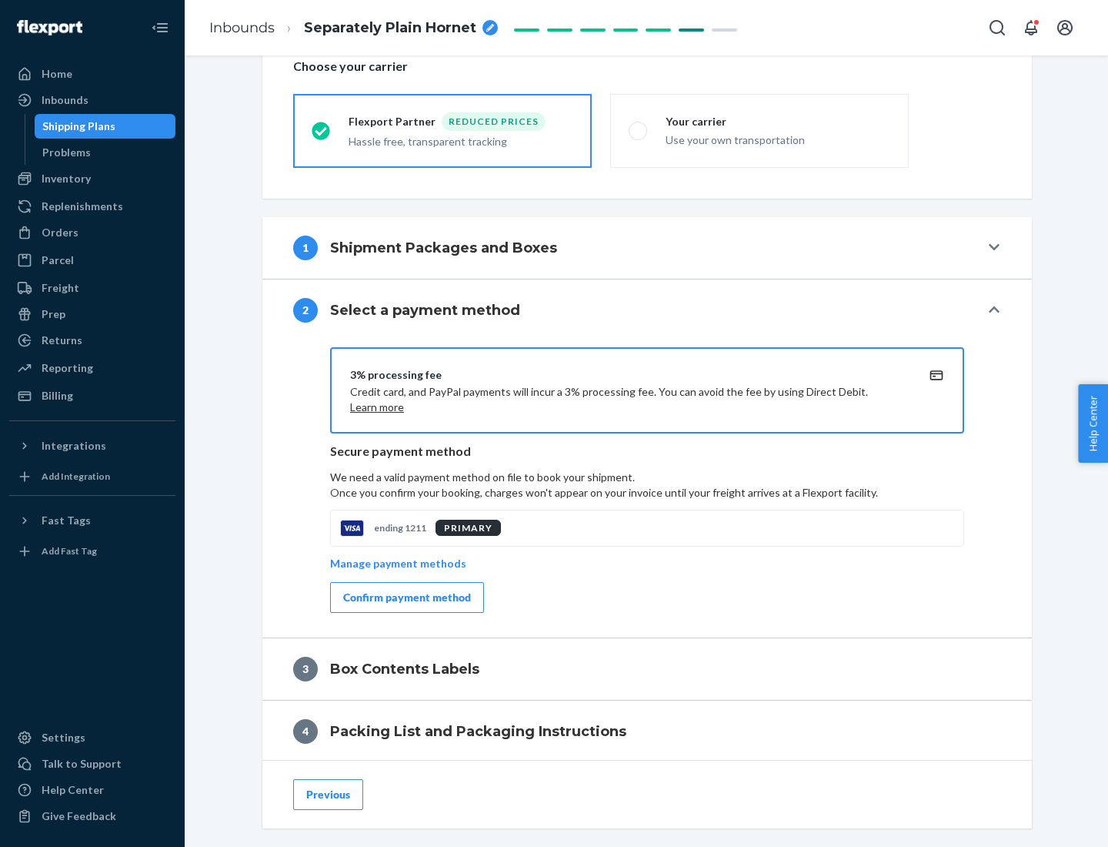
scroll to position [552, 0]
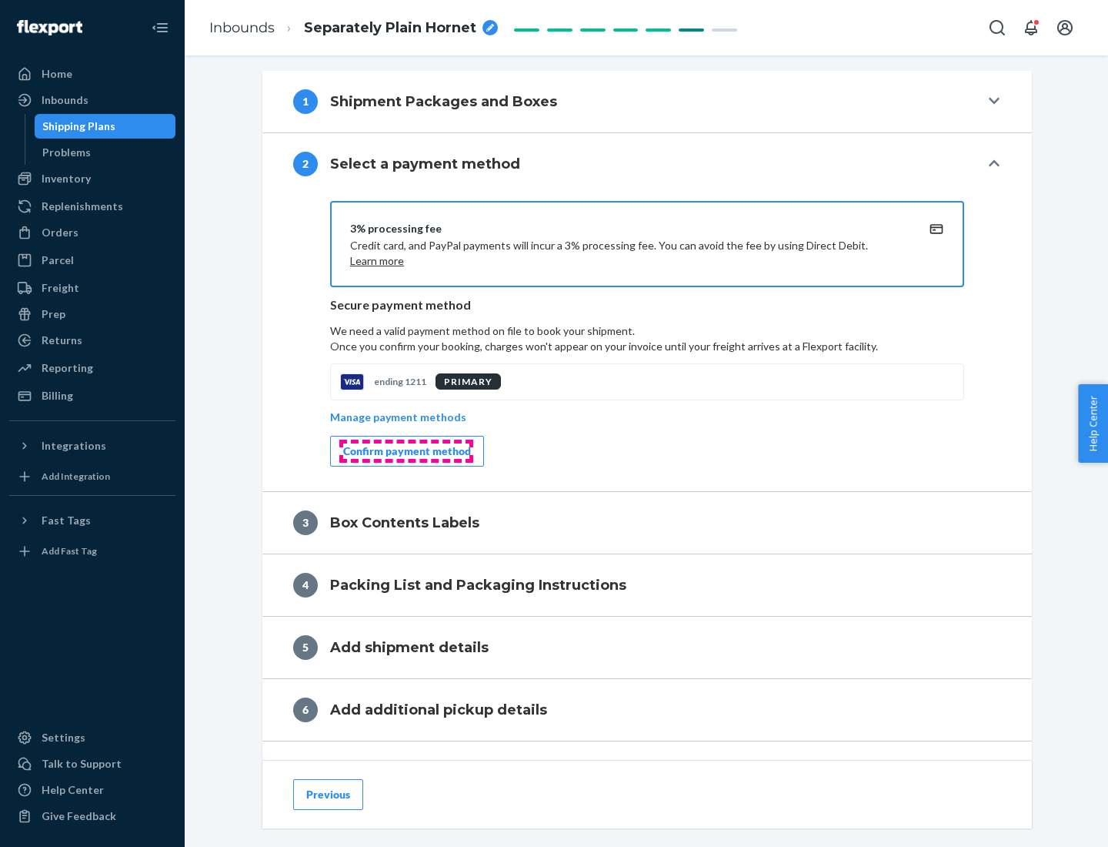
click at [406, 451] on div "Confirm payment method" at bounding box center [407, 450] width 128 height 15
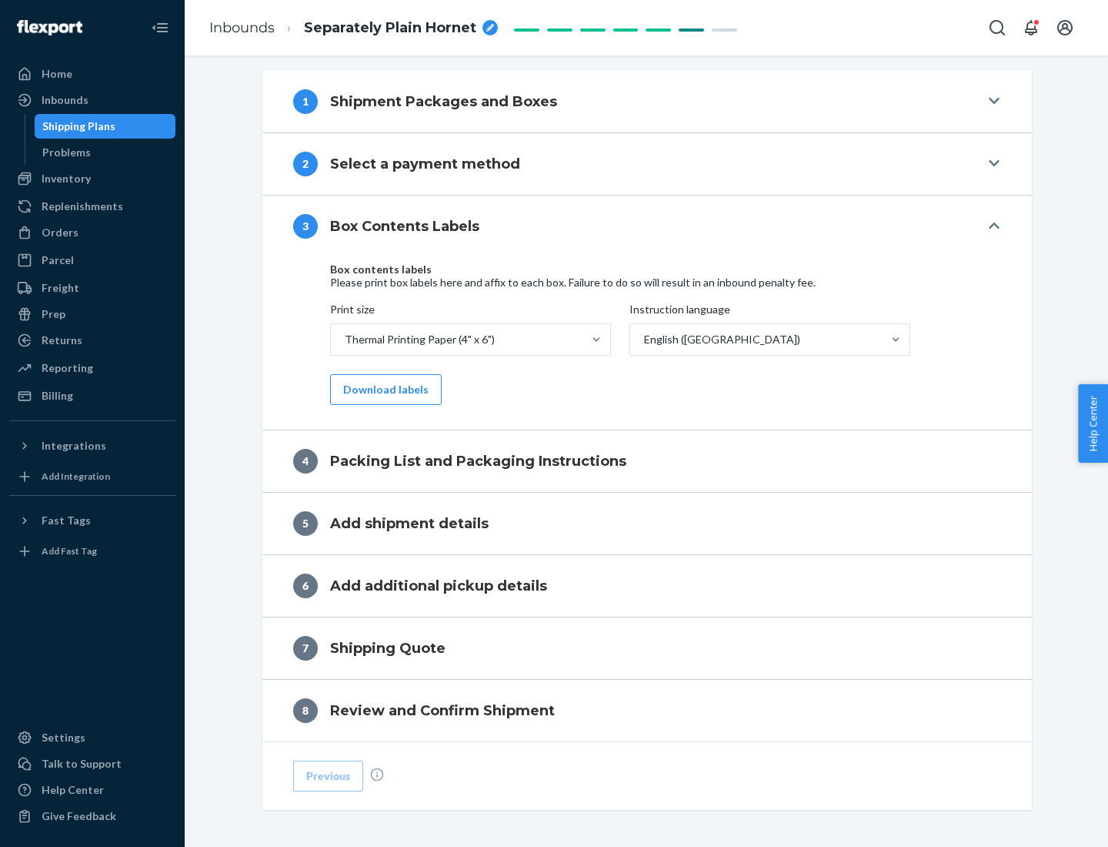
scroll to position [490, 0]
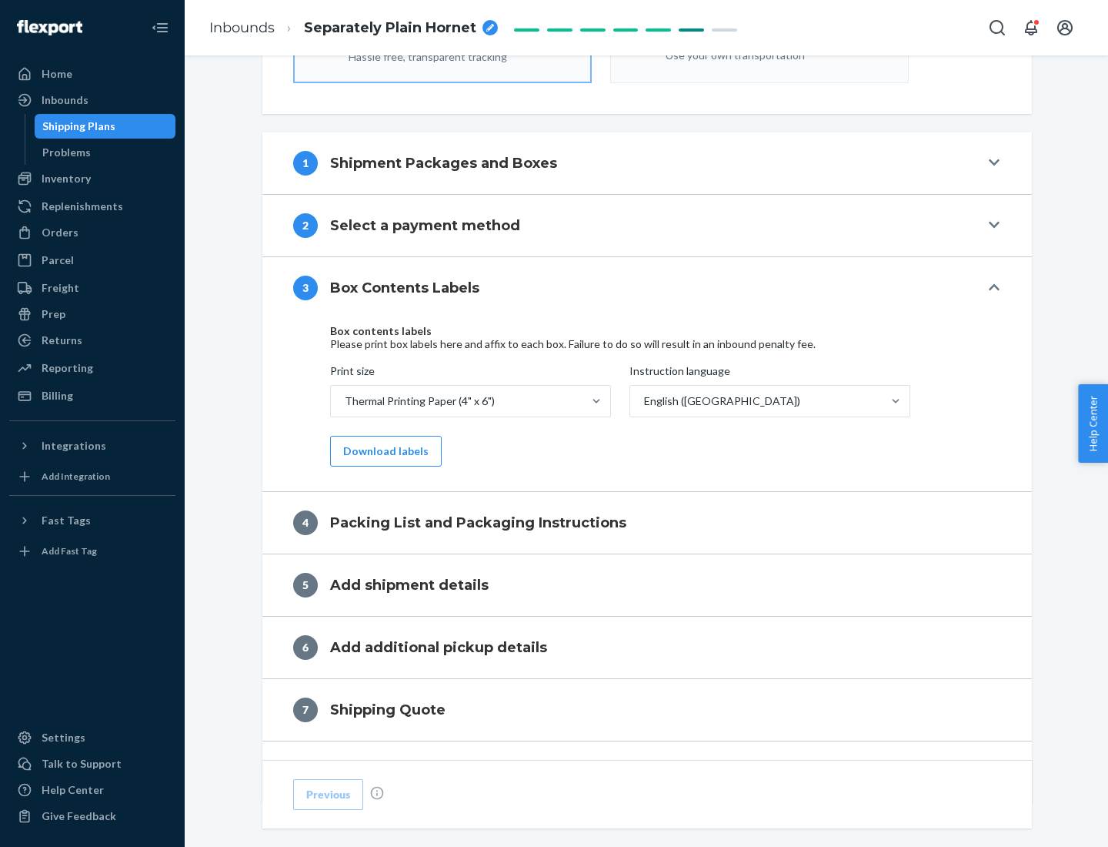
click at [383, 451] on button "Download labels" at bounding box center [386, 451] width 112 height 31
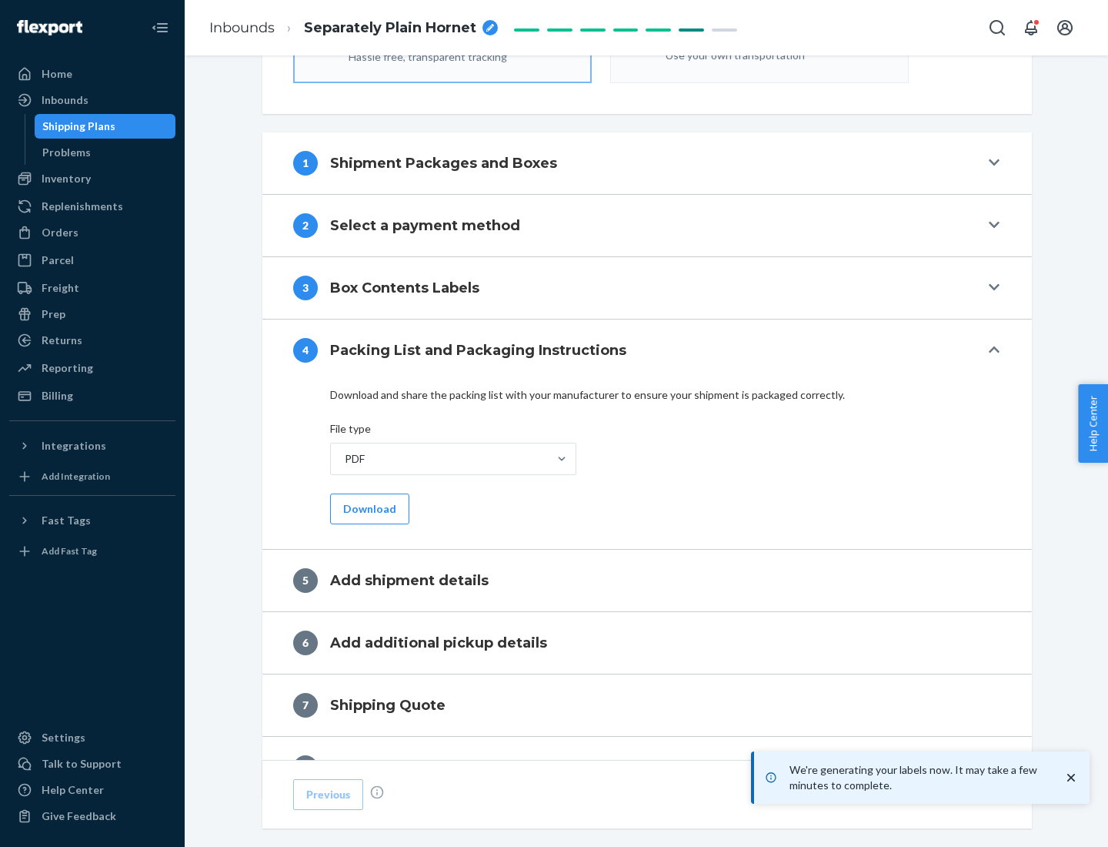
scroll to position [548, 0]
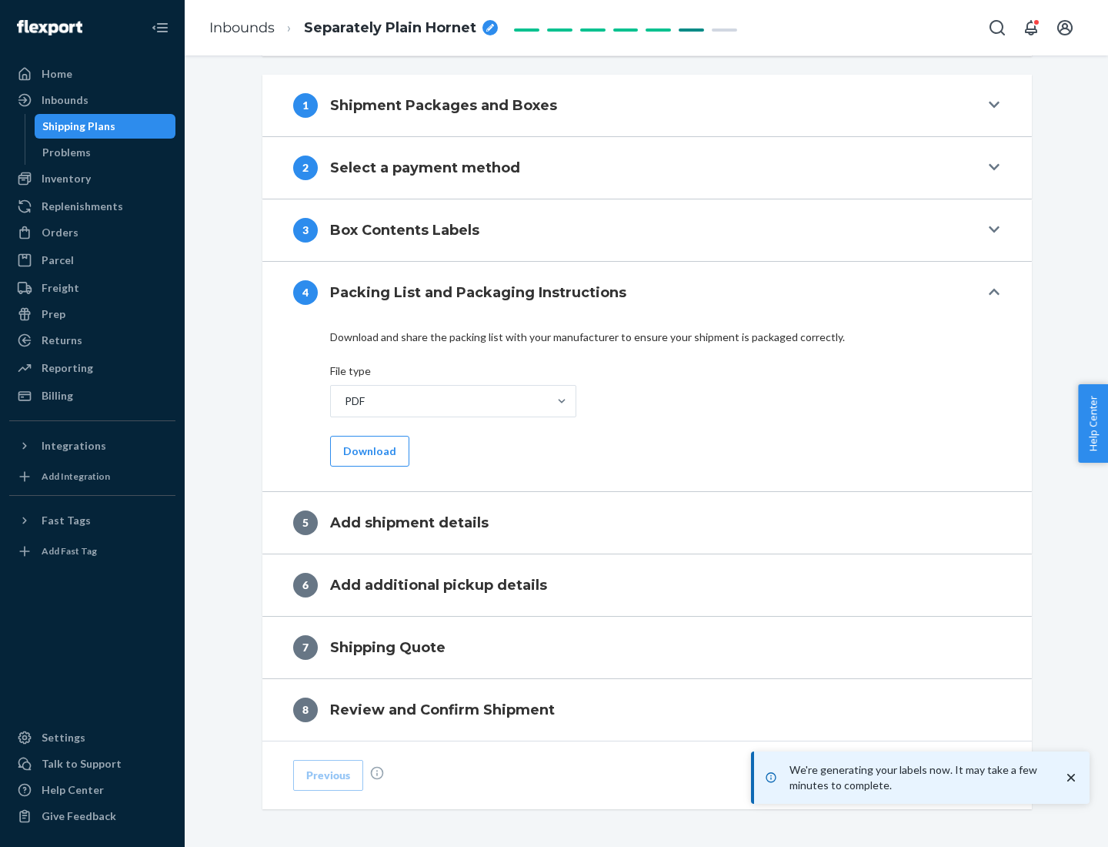
click at [368, 450] on button "Download" at bounding box center [369, 451] width 79 height 31
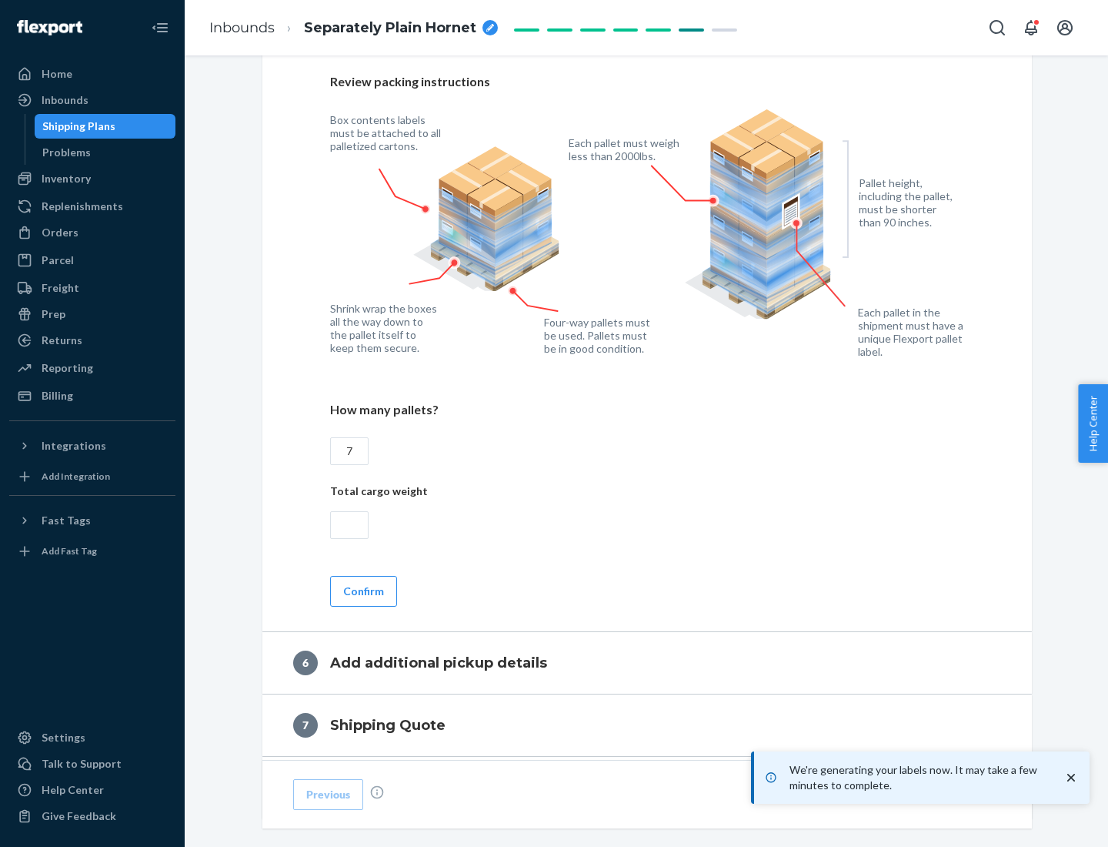
scroll to position [1062, 0]
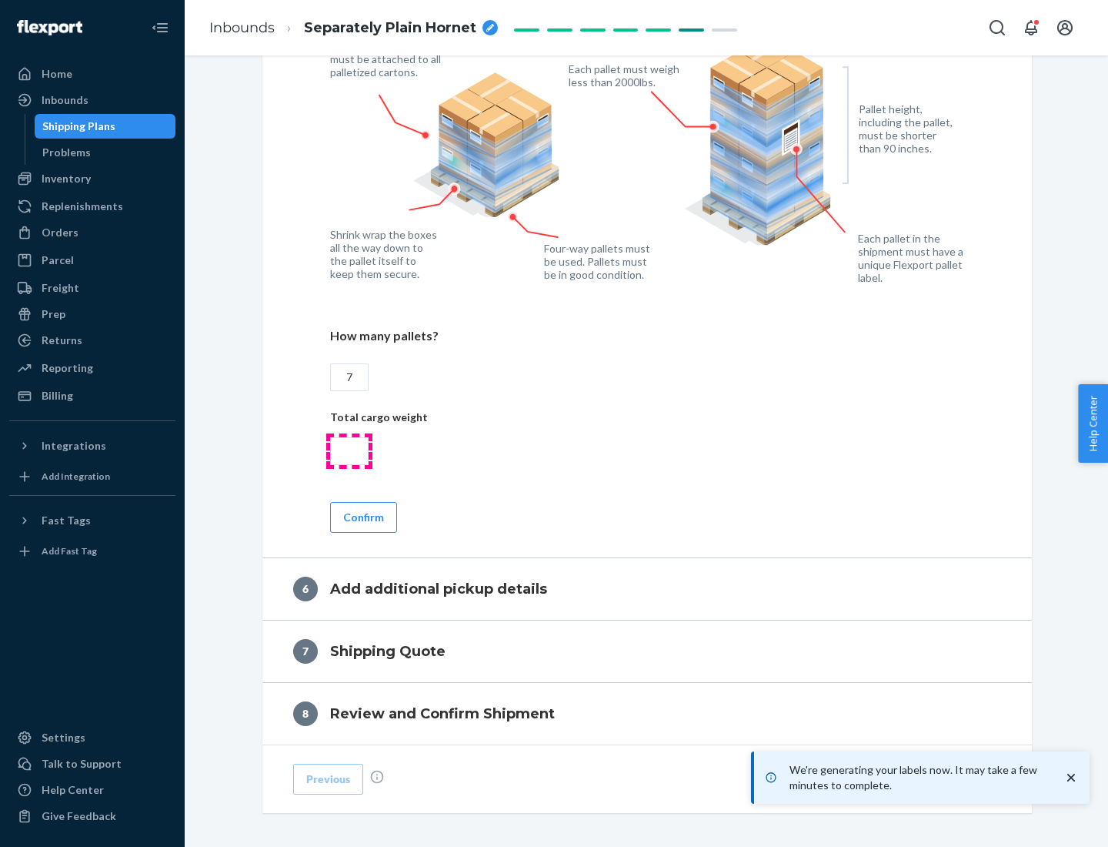
type input "7"
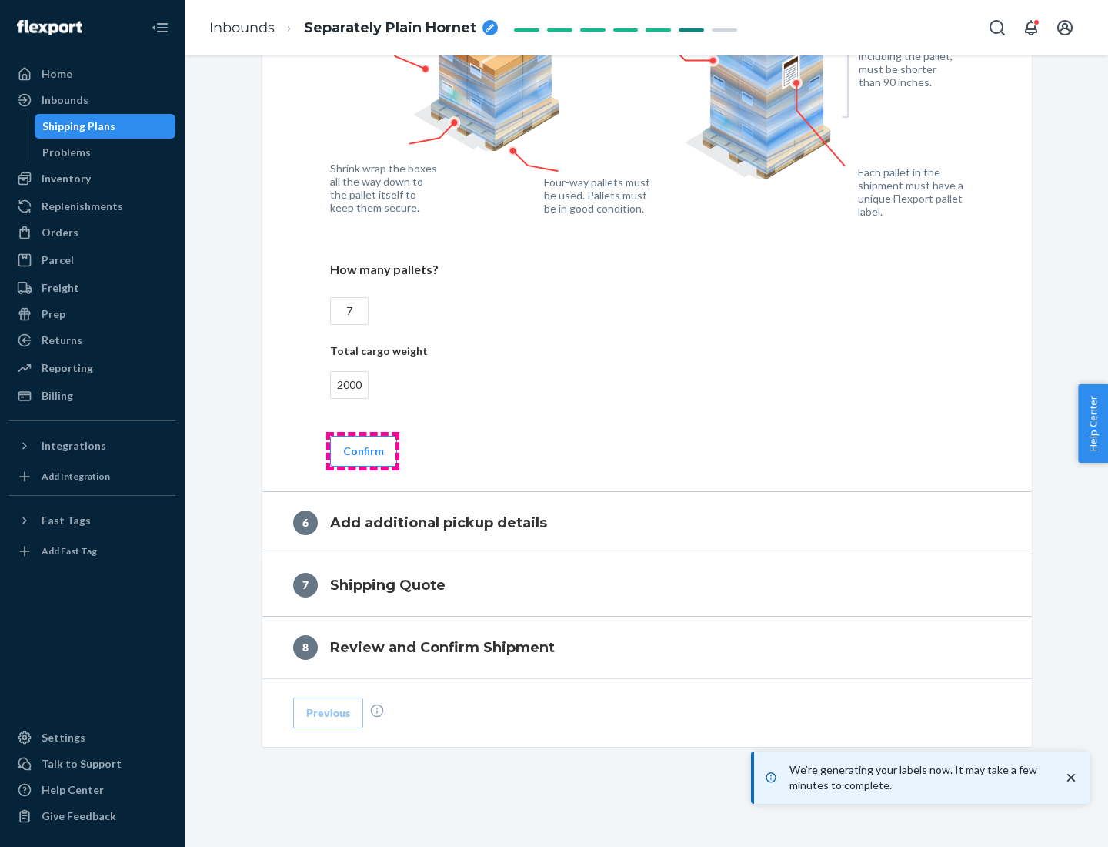
type input "2000"
click at [363, 450] on button "Confirm" at bounding box center [363, 451] width 67 height 31
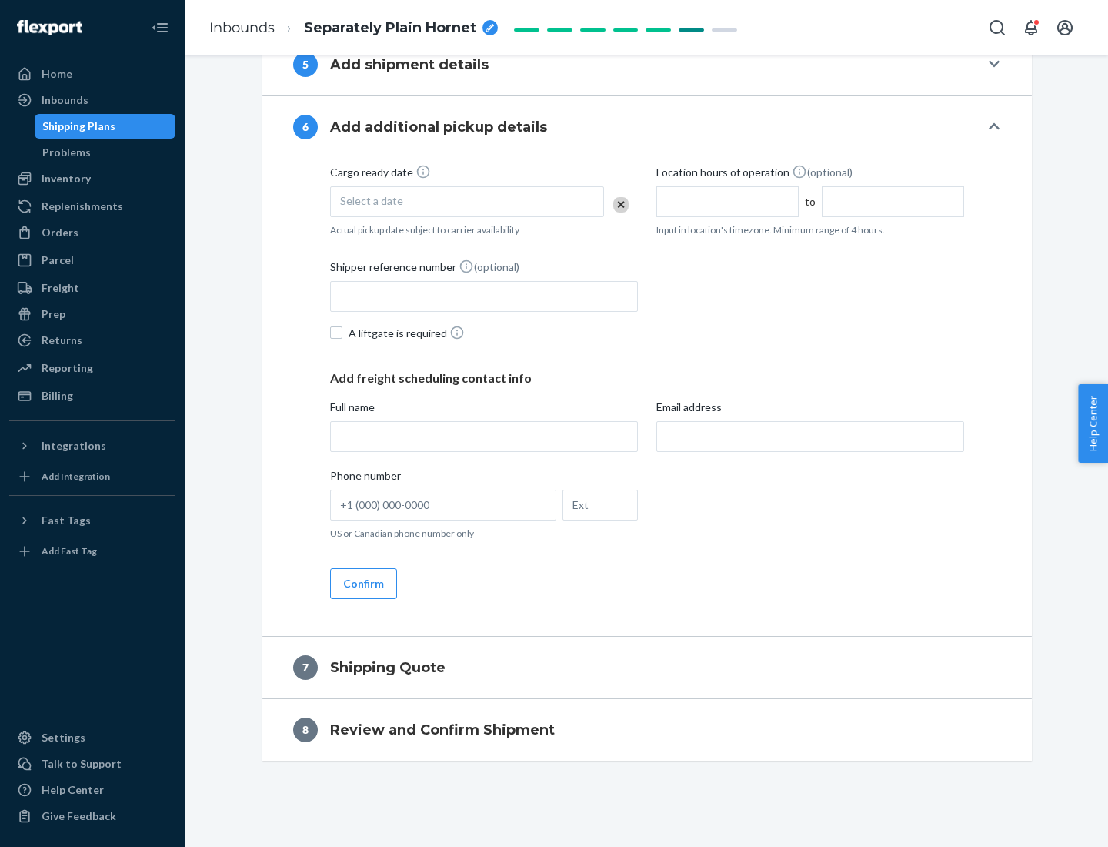
scroll to position [589, 0]
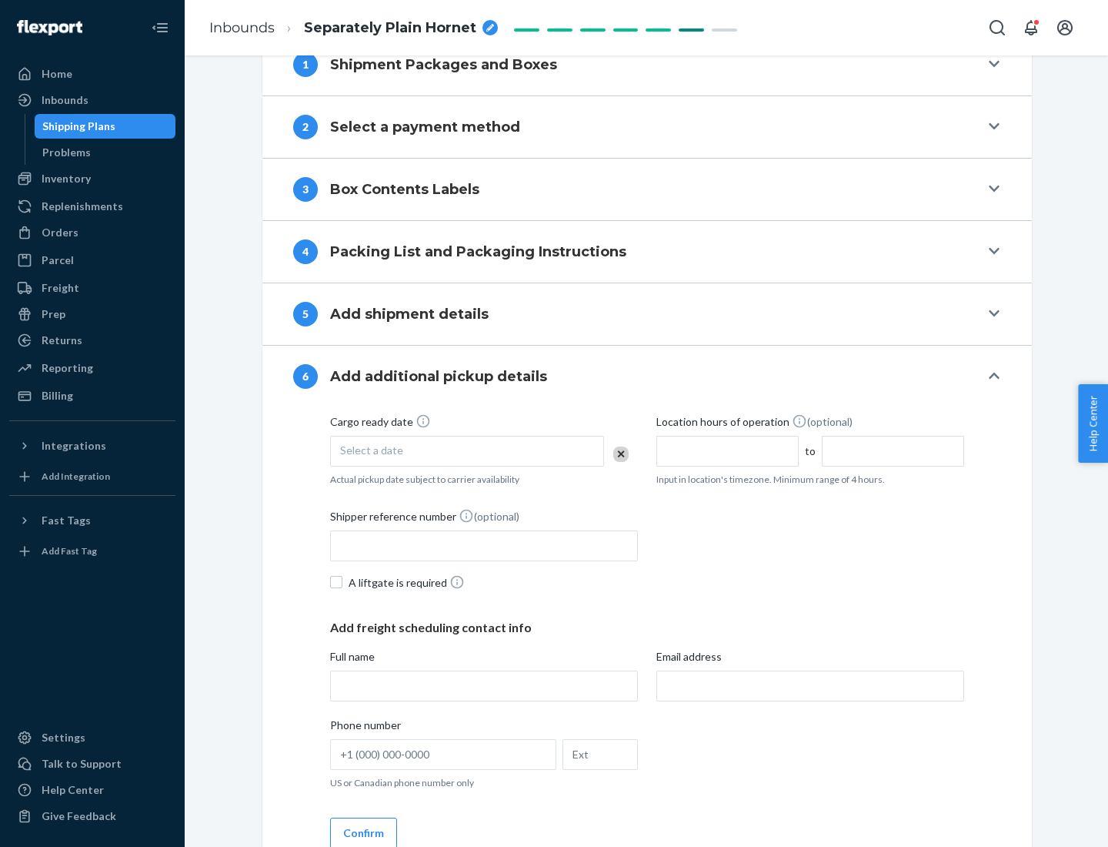
click at [467, 450] on div "Select a date" at bounding box center [467, 451] width 274 height 31
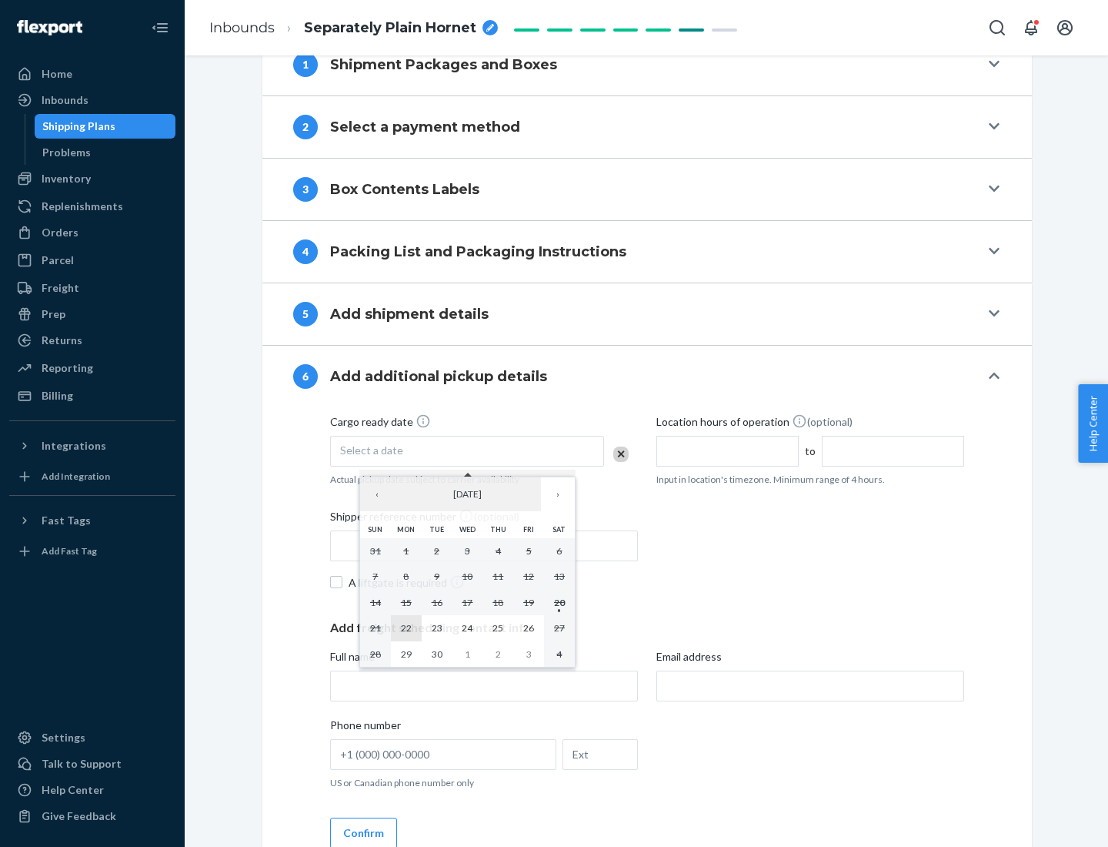
click at [406, 627] on abbr "22" at bounding box center [406, 628] width 11 height 12
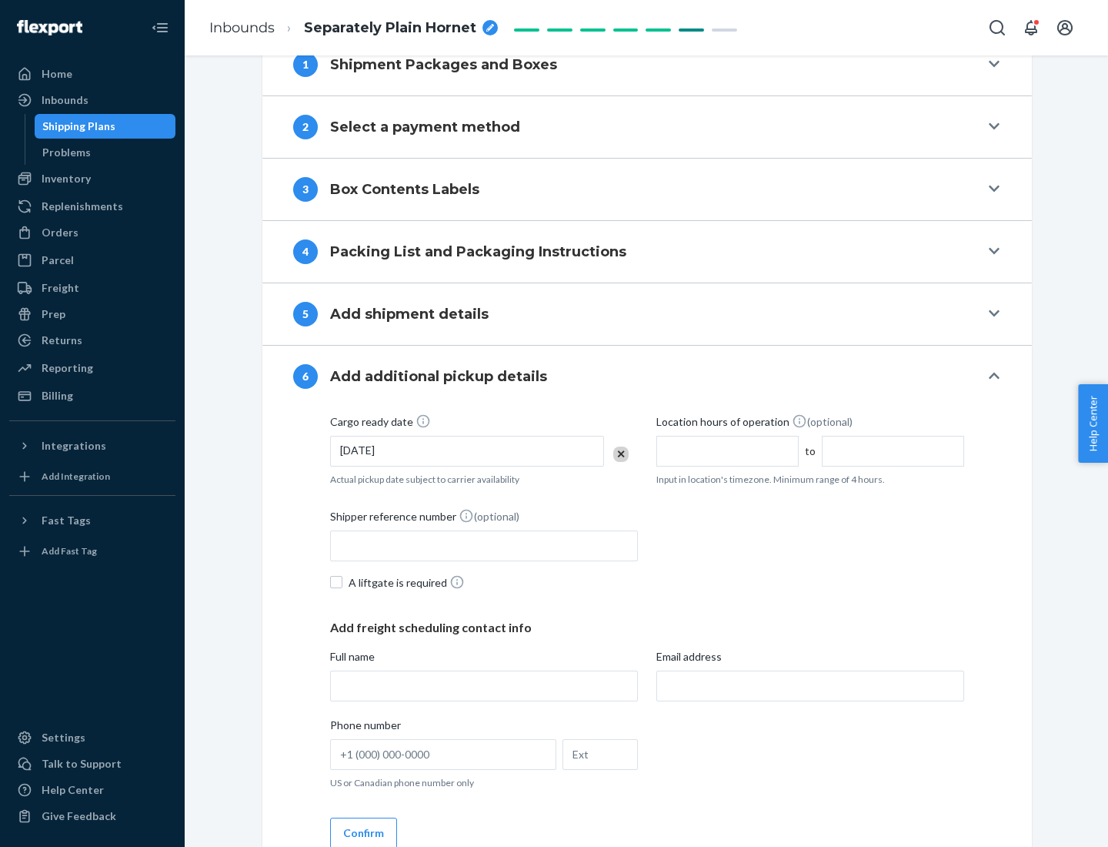
scroll to position [824, 0]
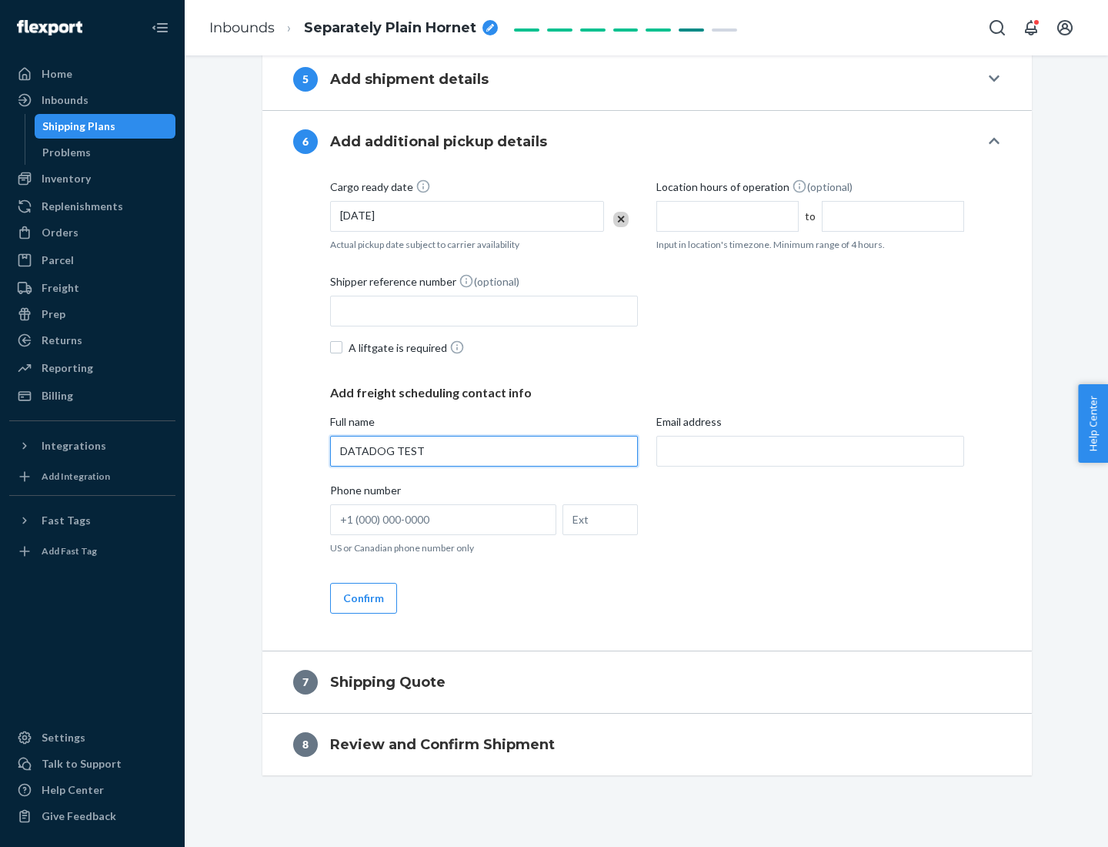
type input "DATADOG TEST"
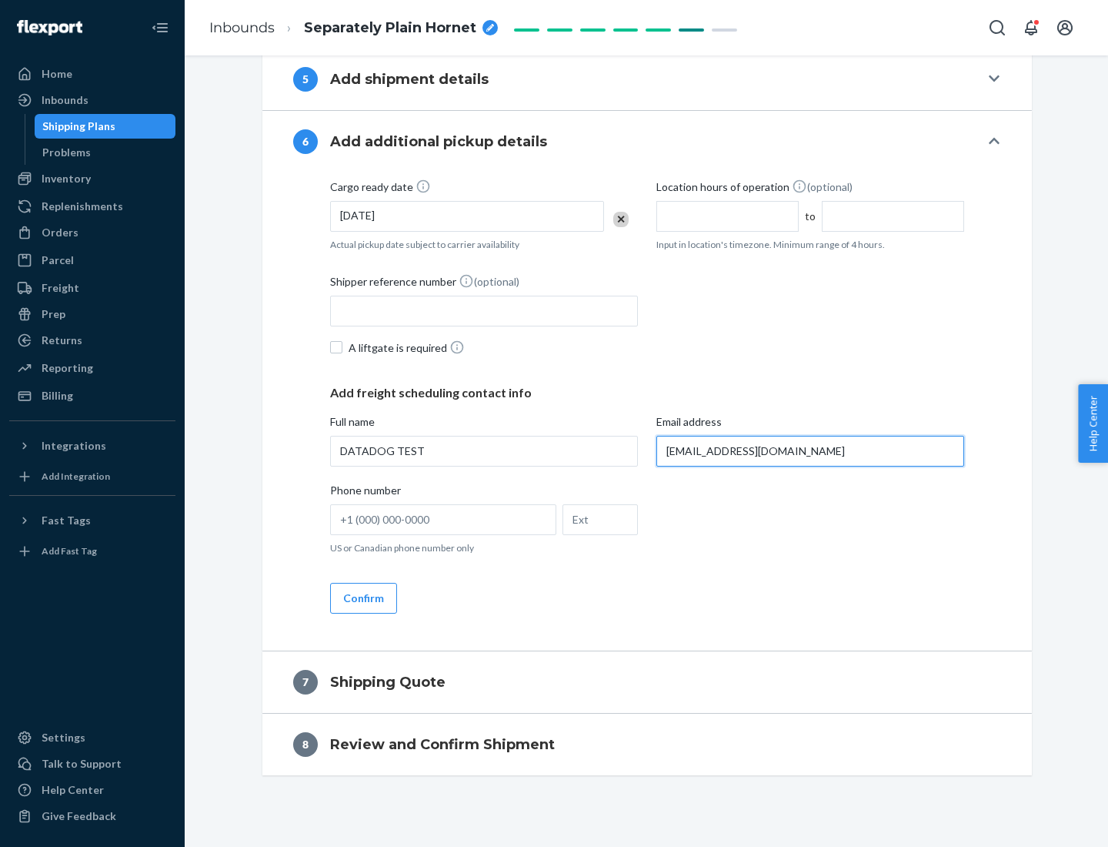
scroll to position [838, 0]
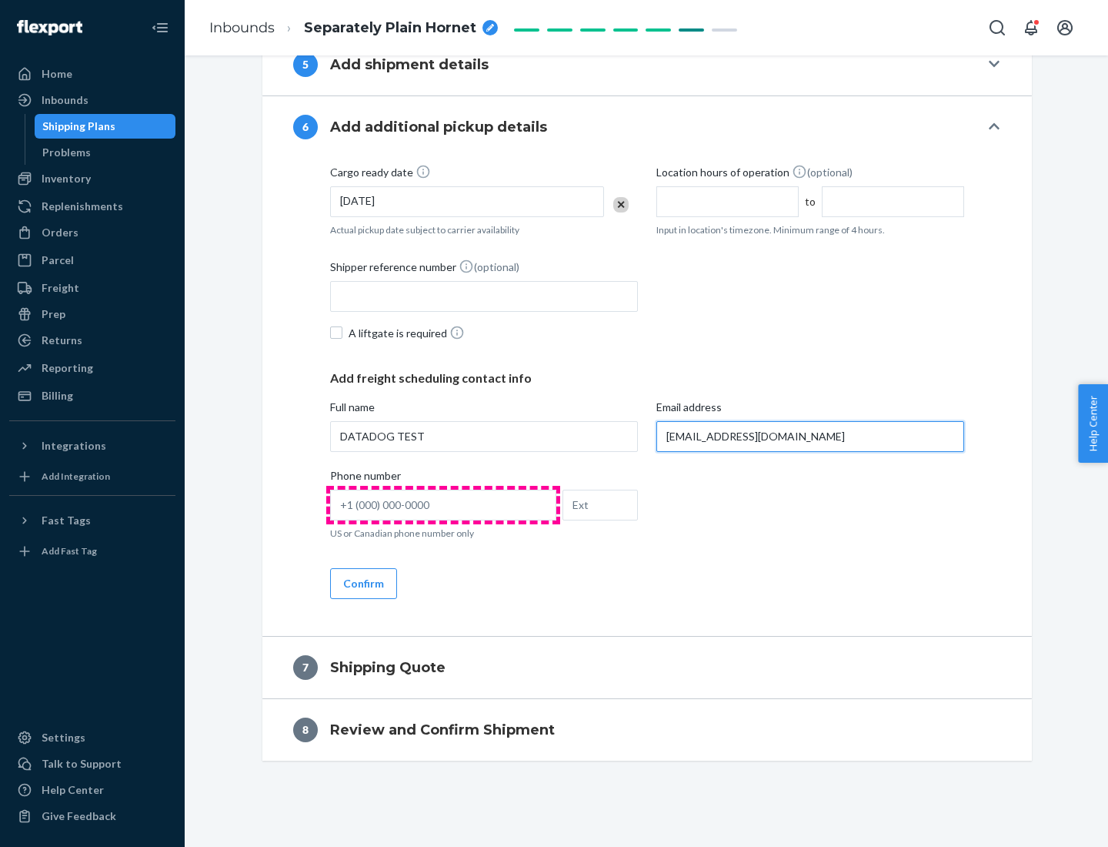
type input "[EMAIL_ADDRESS][DOMAIN_NAME]"
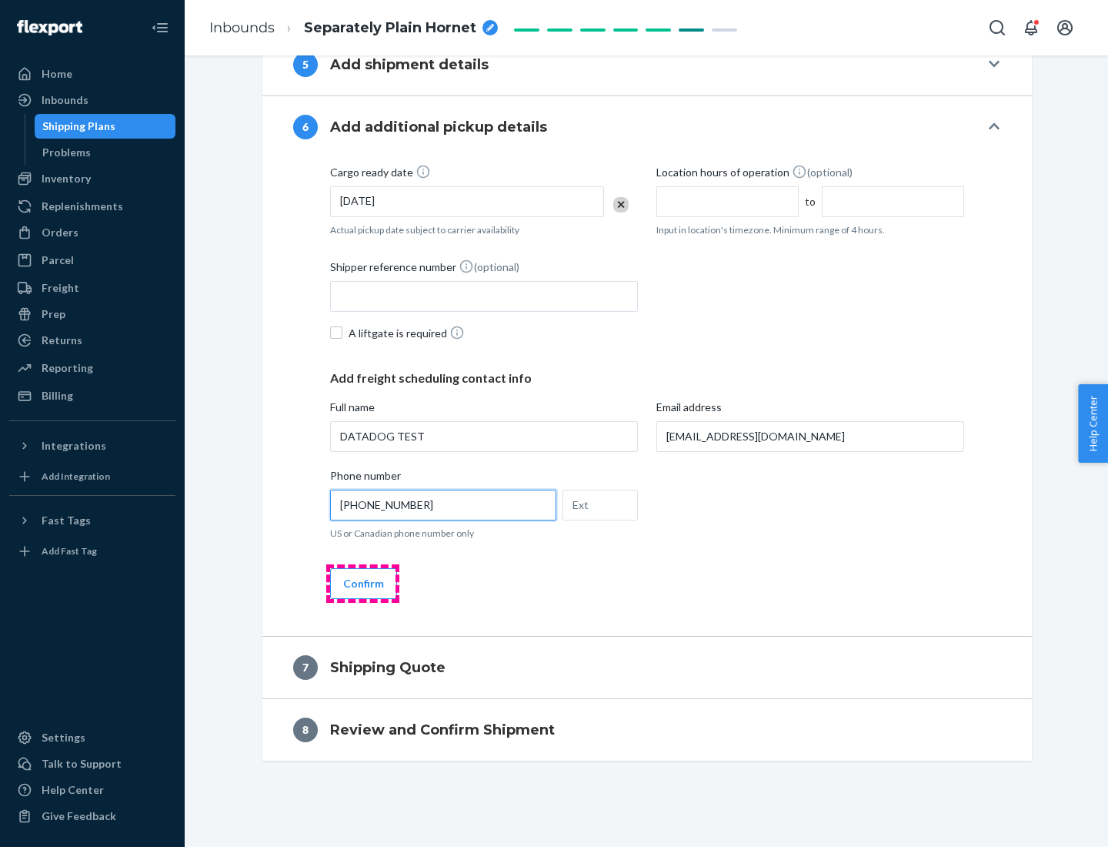
type input "[PHONE_NUMBER]"
click at [363, 583] on button "Confirm" at bounding box center [363, 583] width 67 height 31
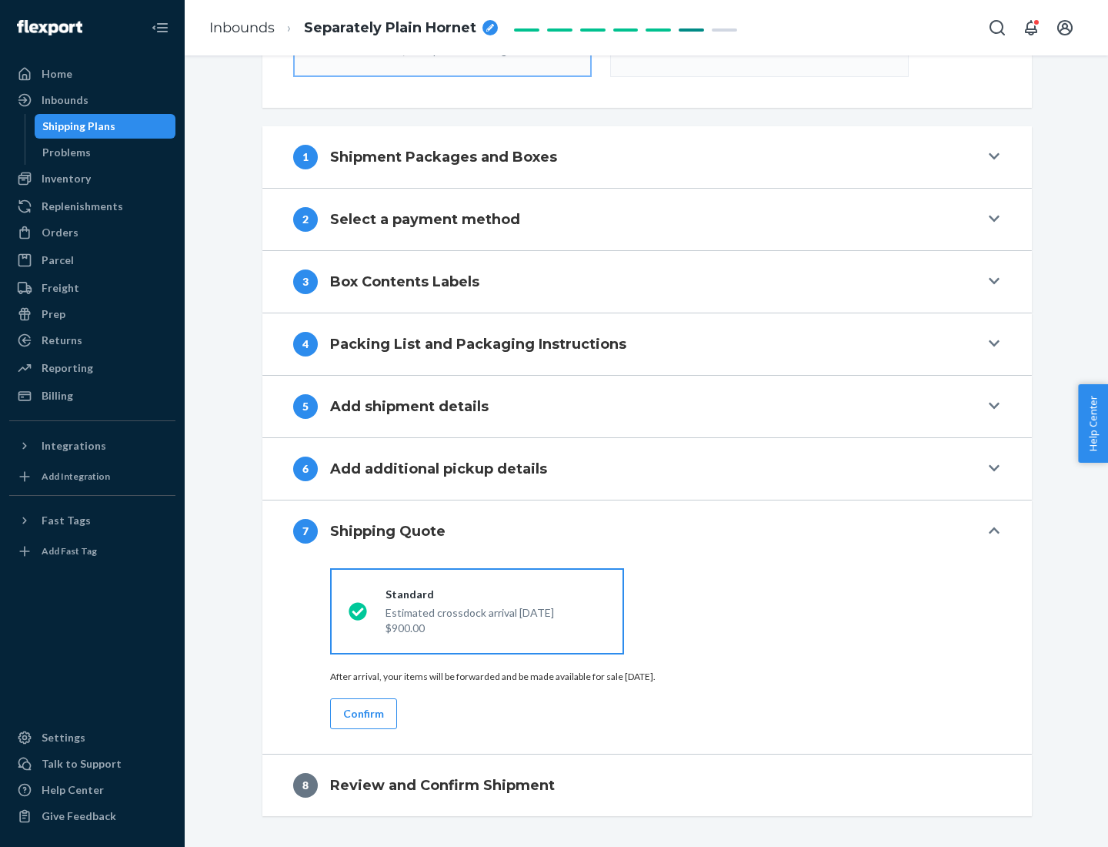
scroll to position [552, 0]
